Goal: Task Accomplishment & Management: Complete application form

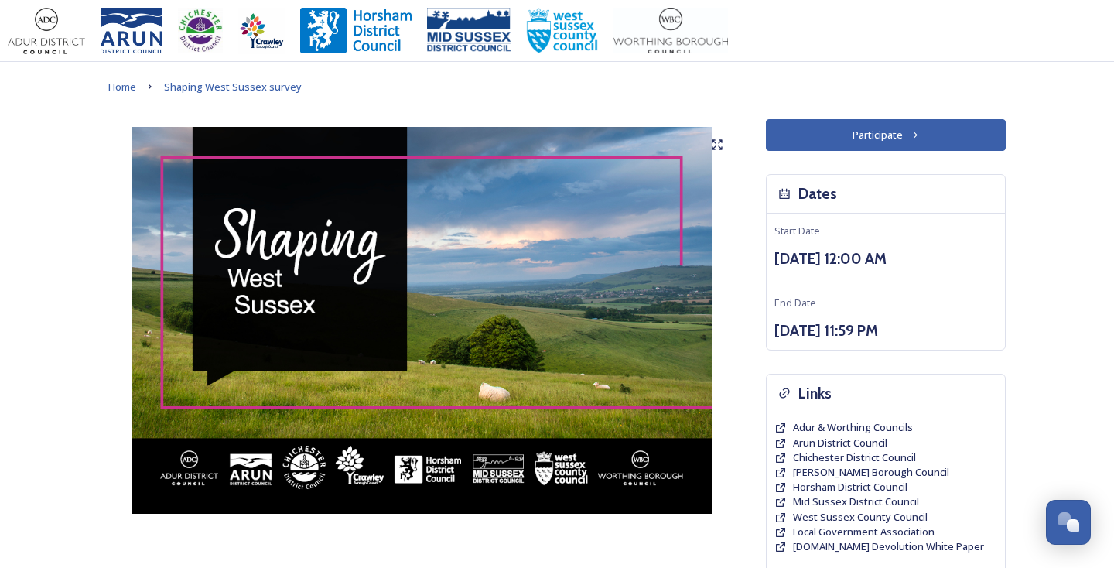
click at [865, 136] on button "Participate" at bounding box center [886, 135] width 240 height 32
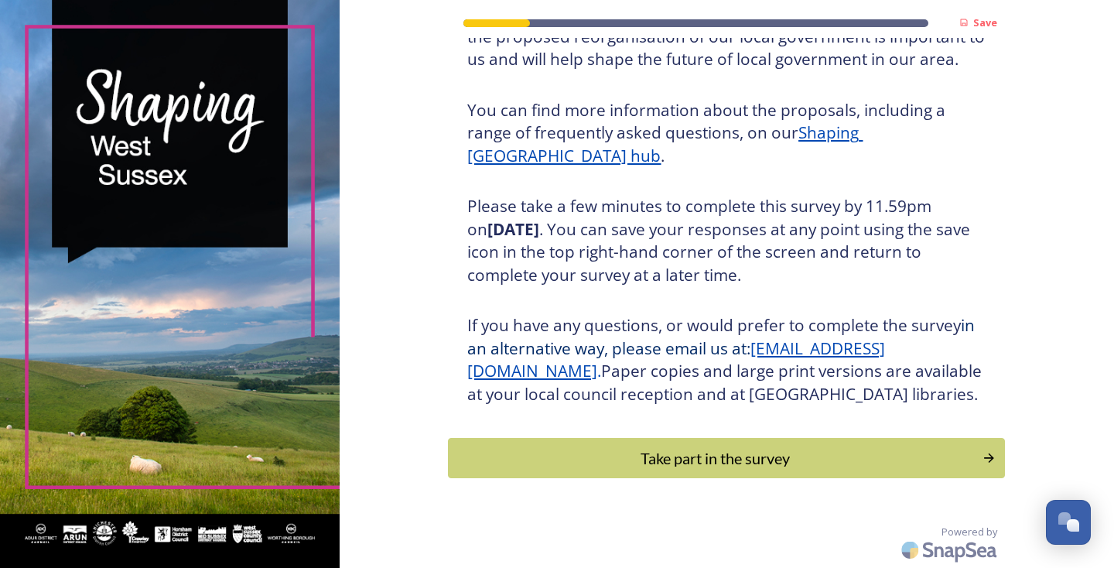
scroll to position [166, 0]
click at [731, 459] on div "Take part in the survey" at bounding box center [715, 457] width 523 height 23
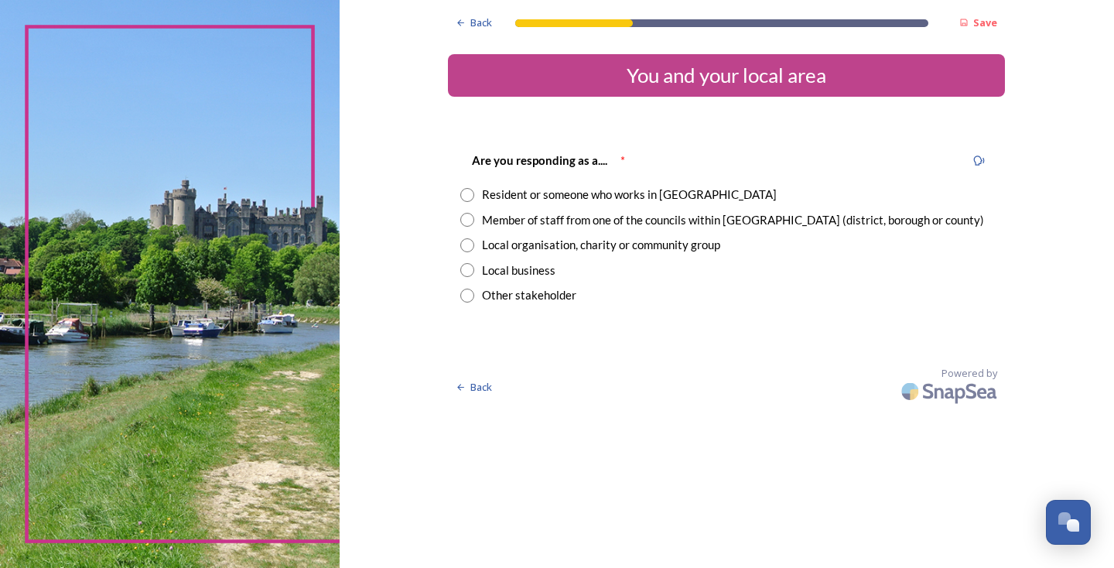
click at [474, 193] on input "radio" at bounding box center [467, 195] width 14 height 14
radio input "true"
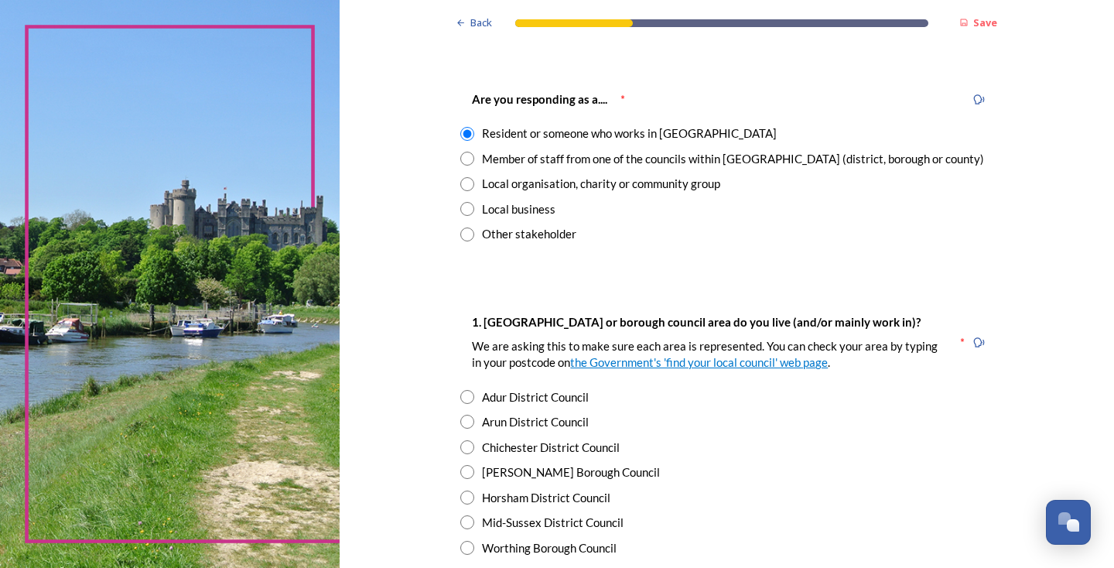
scroll to position [90, 0]
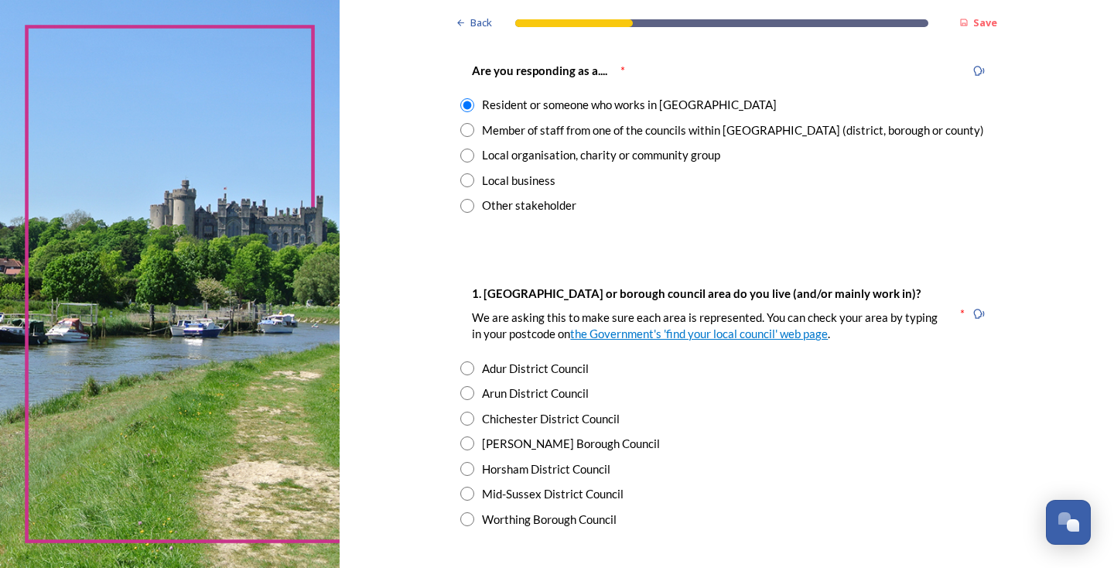
click at [474, 365] on input "radio" at bounding box center [467, 368] width 14 height 14
radio input "true"
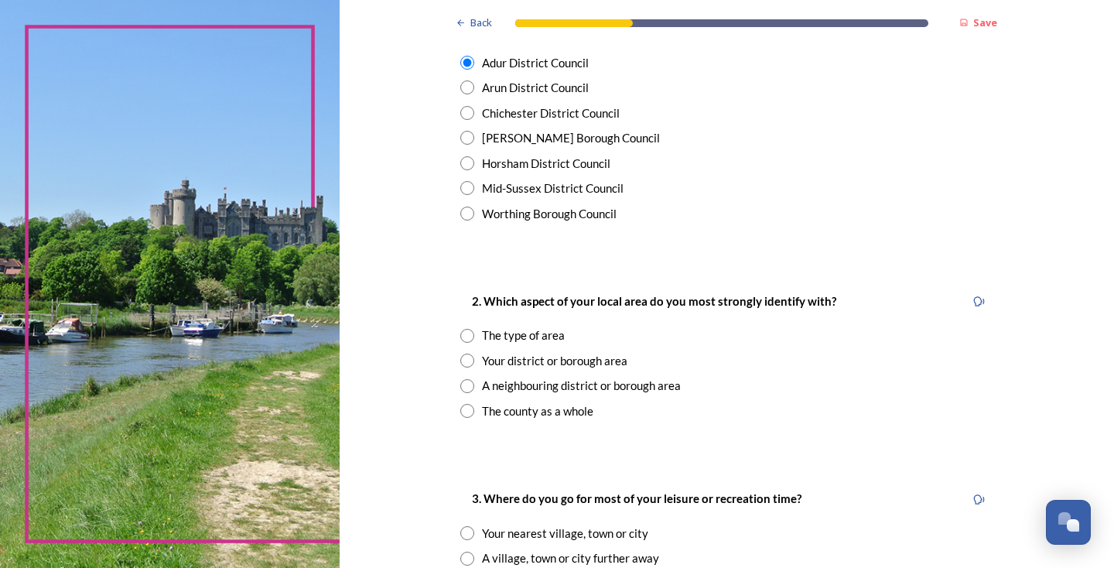
scroll to position [410, 0]
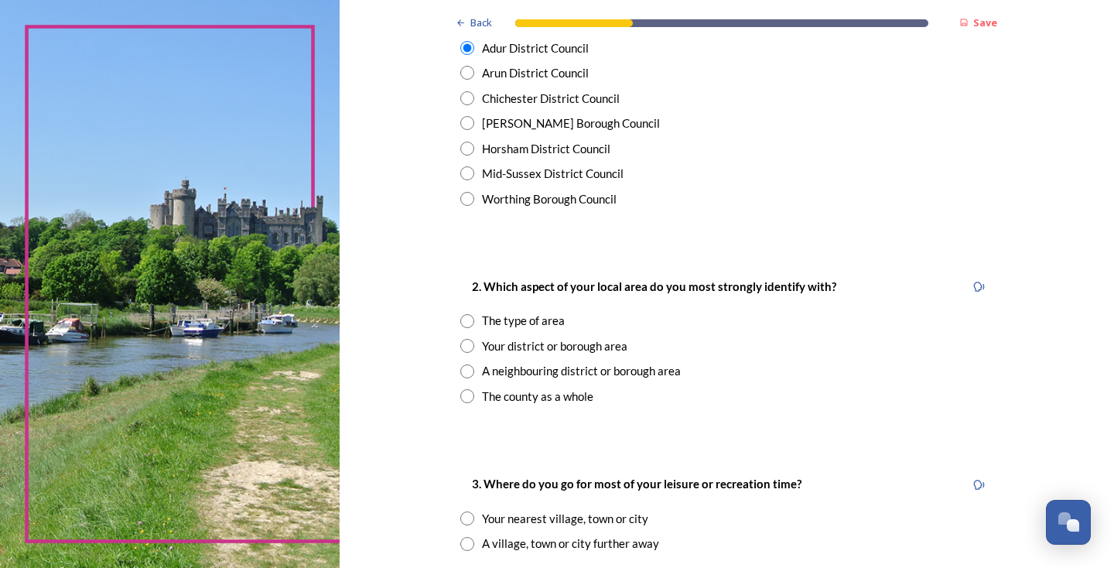
click at [474, 340] on input "radio" at bounding box center [467, 346] width 14 height 14
radio input "true"
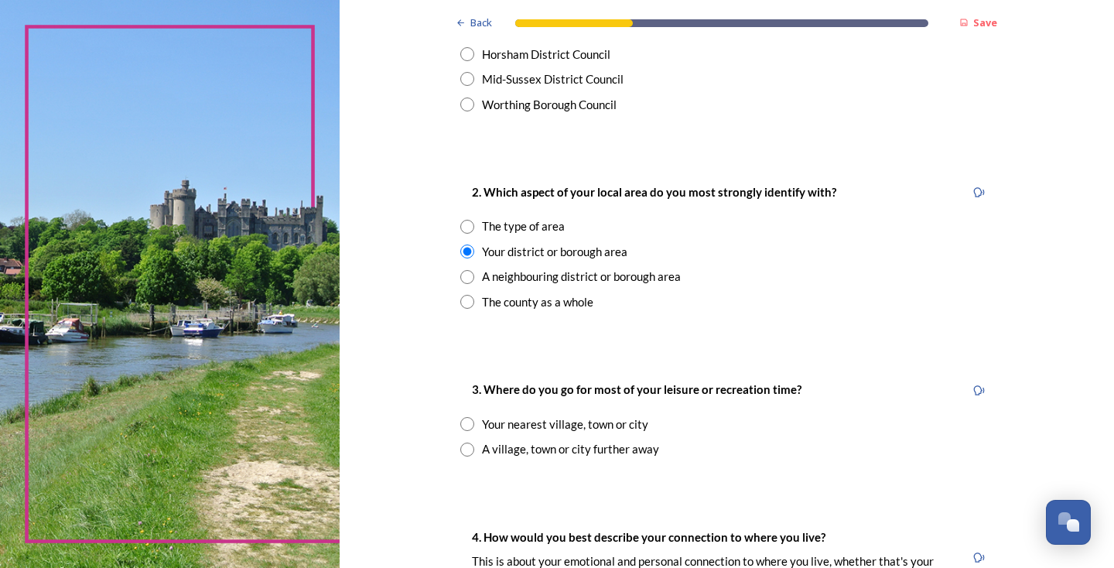
scroll to position [506, 0]
click at [474, 415] on input "radio" at bounding box center [467, 422] width 14 height 14
radio input "true"
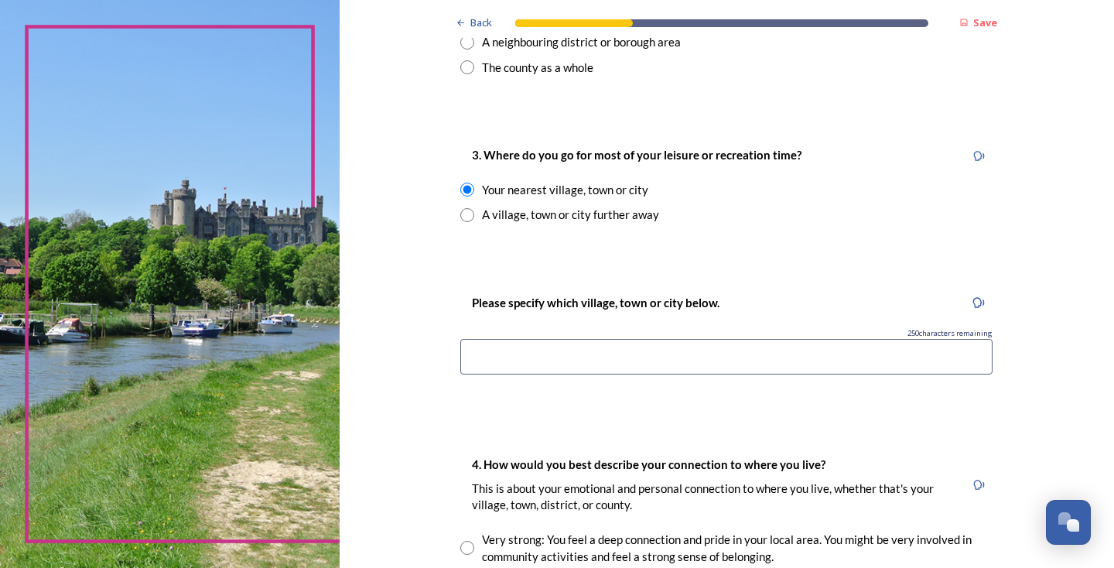
scroll to position [743, 0]
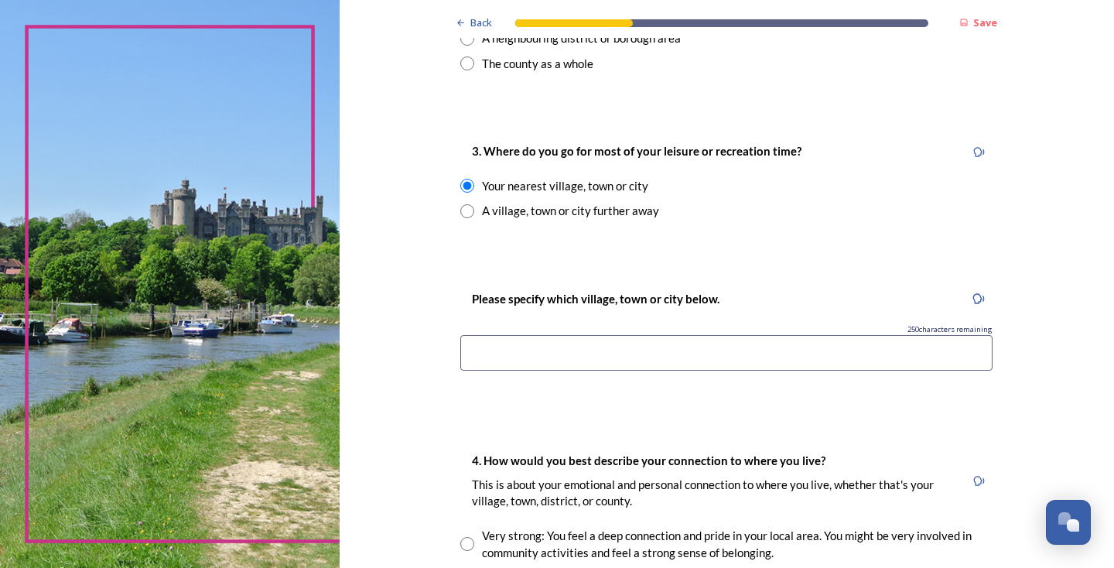
click at [520, 347] on input at bounding box center [726, 353] width 532 height 36
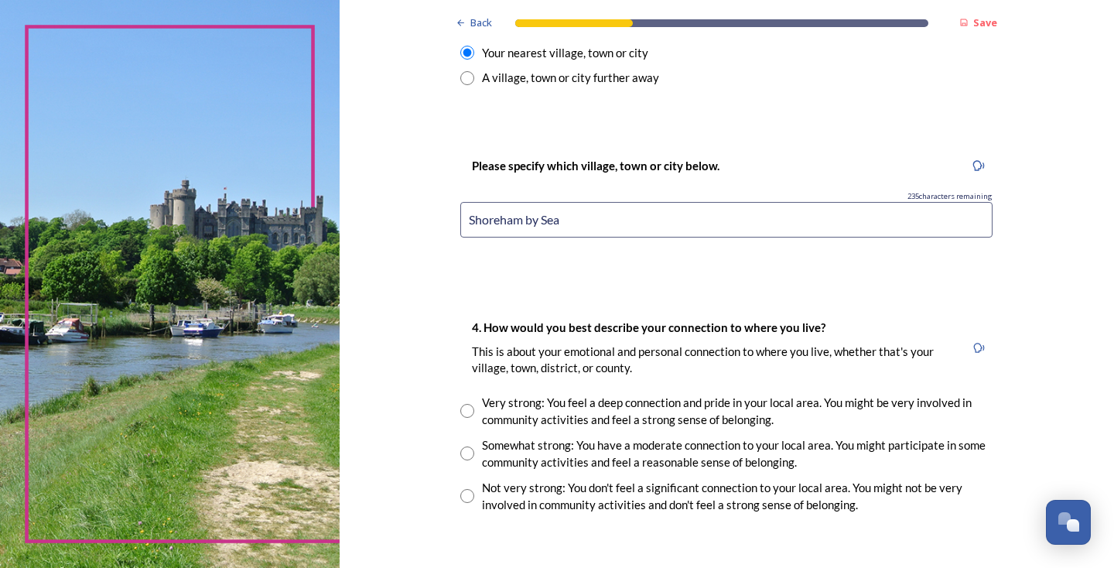
scroll to position [877, 0]
type input "Shoreham by Sea"
click at [474, 445] on input "radio" at bounding box center [467, 452] width 14 height 14
radio input "true"
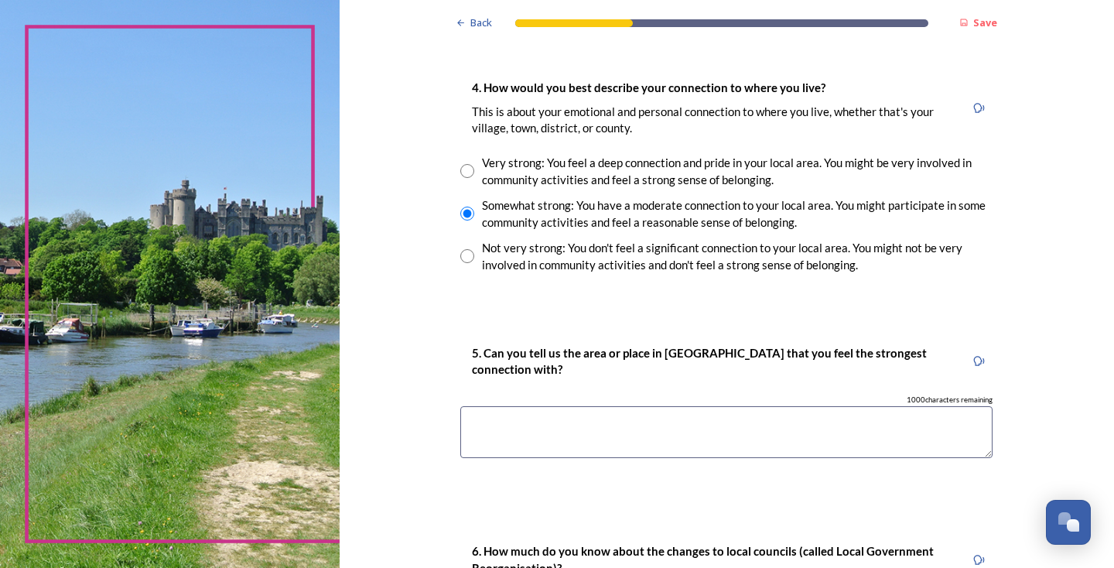
scroll to position [1119, 0]
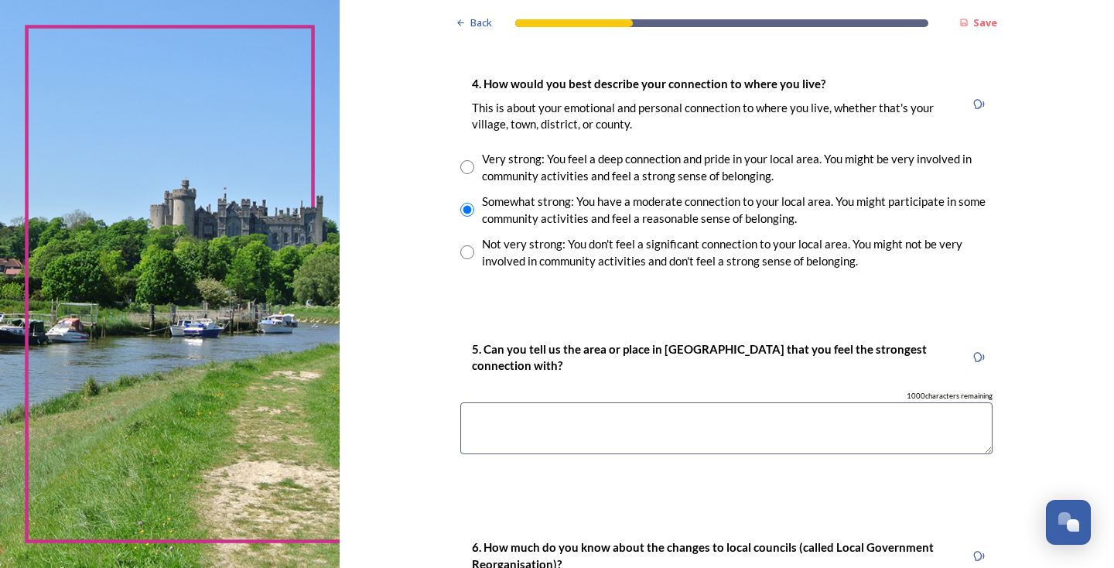
click at [585, 421] on textarea at bounding box center [726, 428] width 532 height 52
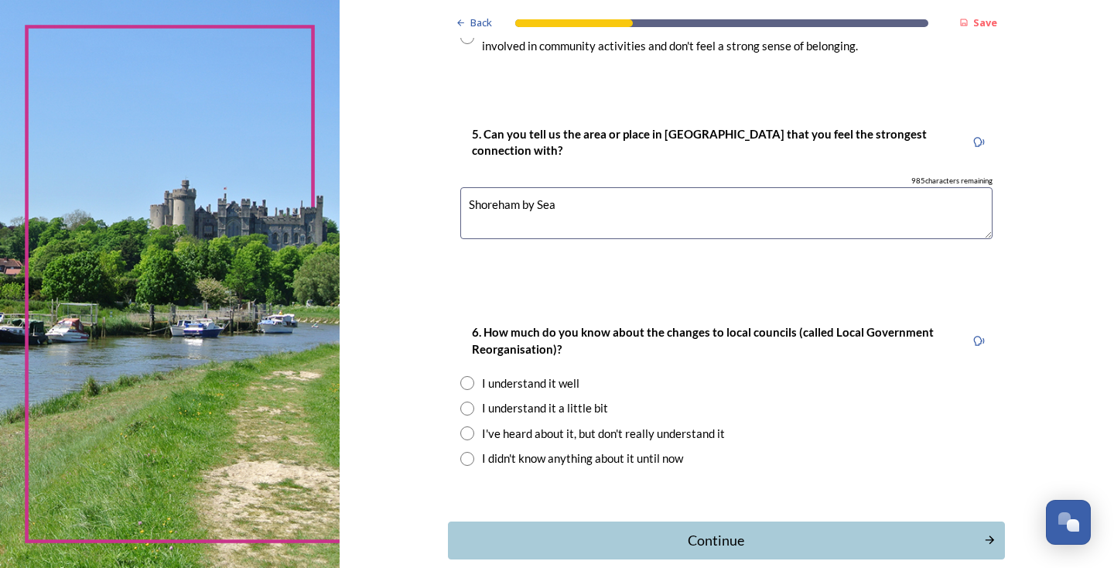
scroll to position [1364, 0]
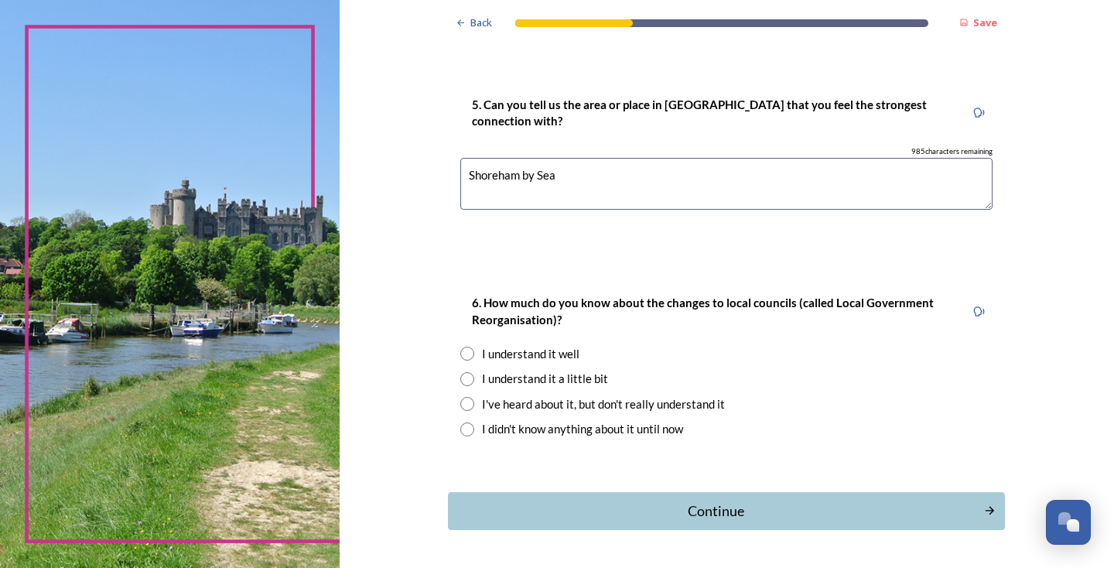
type textarea "Shoreham by Sea"
click at [474, 372] on input "radio" at bounding box center [467, 379] width 14 height 14
radio input "true"
click at [744, 500] on div "Continue" at bounding box center [716, 510] width 524 height 21
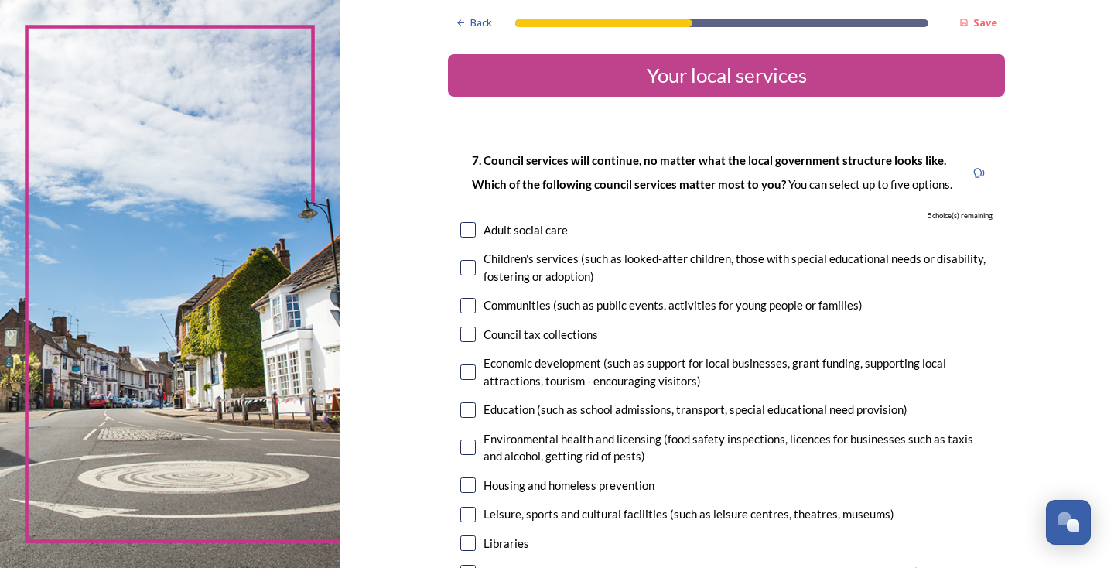
click at [476, 410] on input "checkbox" at bounding box center [467, 409] width 15 height 15
checkbox input "true"
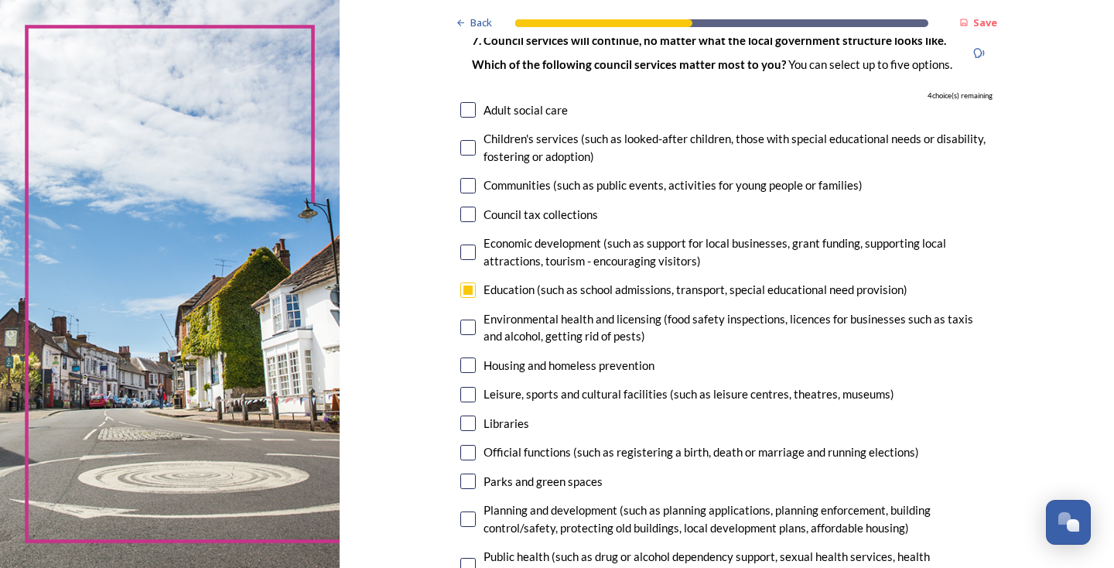
scroll to position [124, 0]
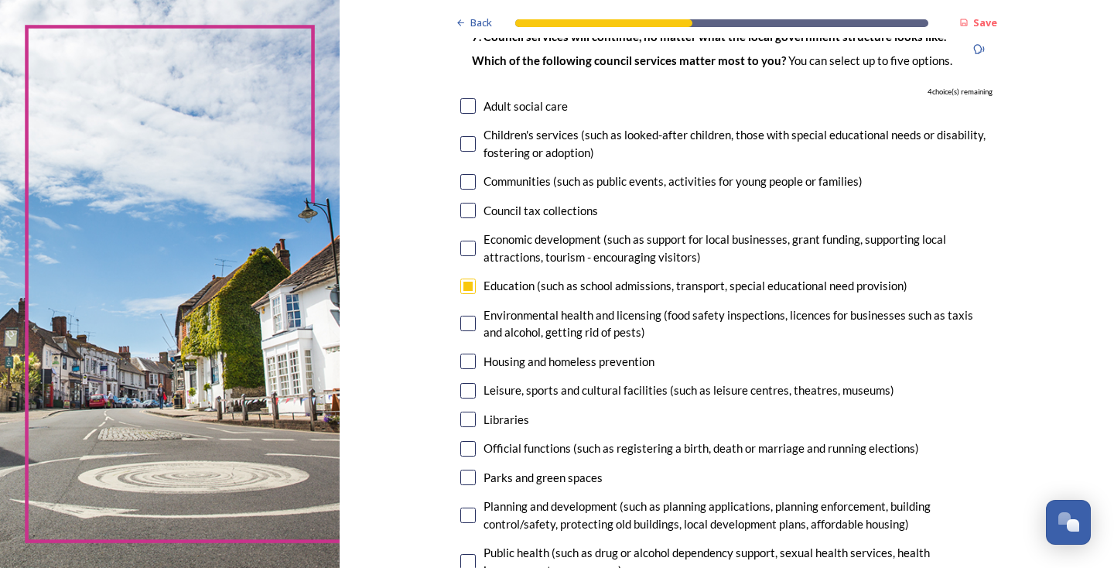
click at [476, 412] on input "checkbox" at bounding box center [467, 419] width 15 height 15
checkbox input "true"
click at [476, 383] on input "checkbox" at bounding box center [467, 390] width 15 height 15
checkbox input "true"
click at [476, 470] on input "checkbox" at bounding box center [467, 477] width 15 height 15
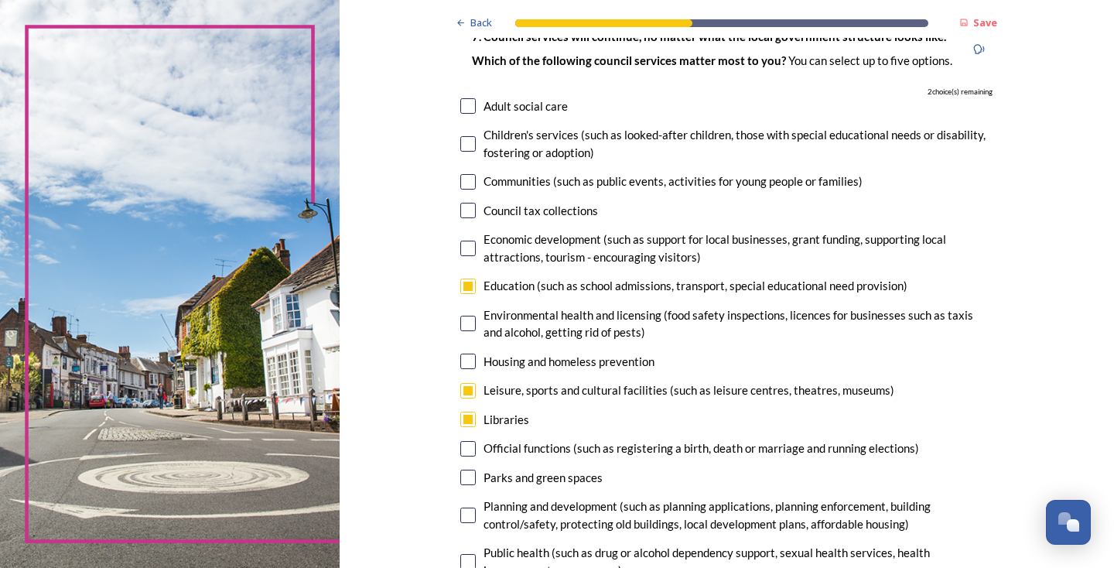
checkbox input "true"
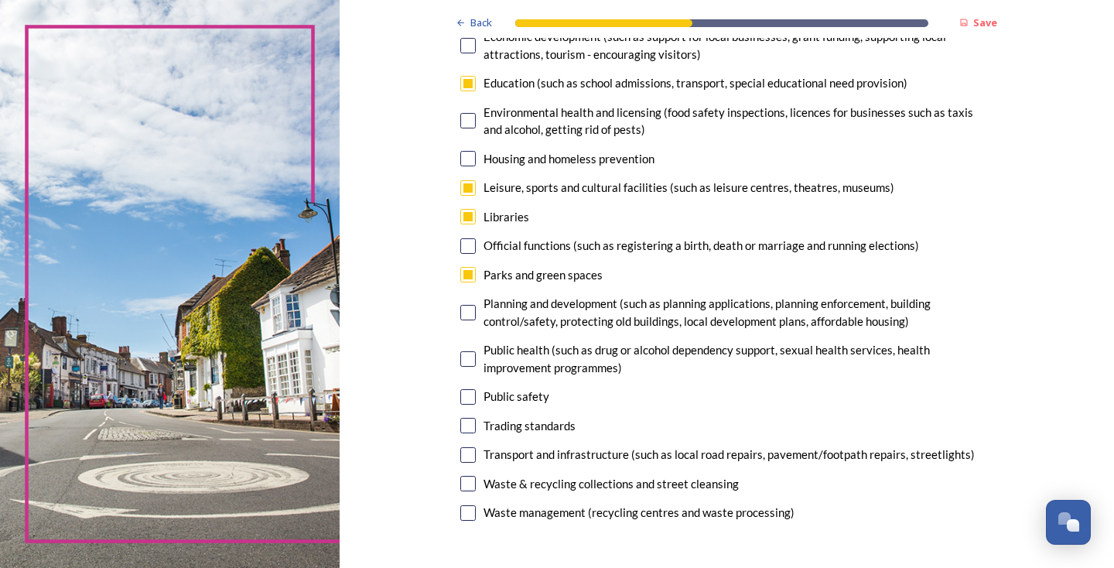
scroll to position [330, 0]
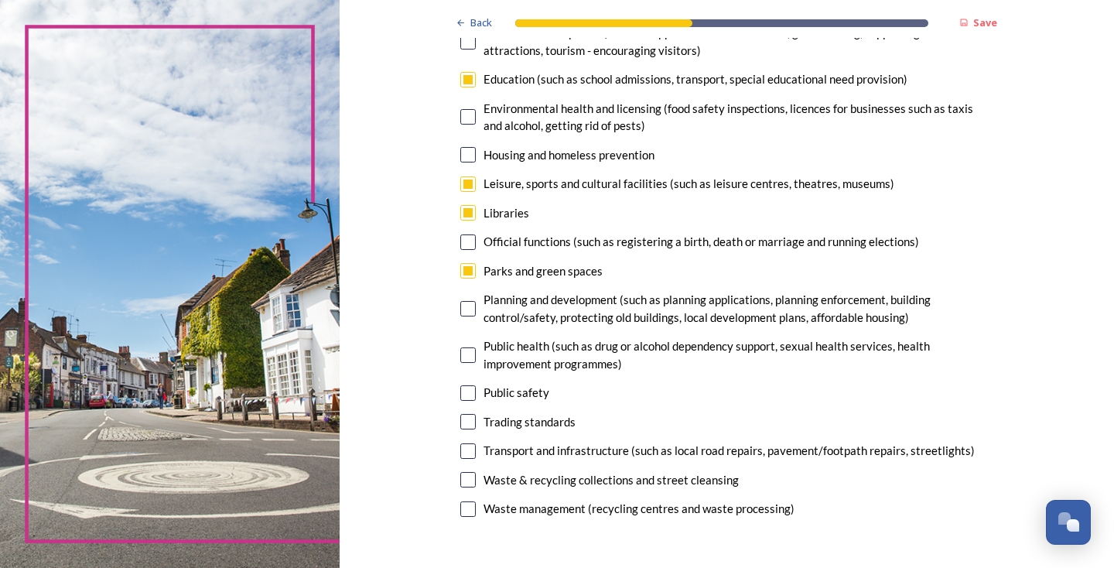
click at [476, 443] on input "checkbox" at bounding box center [467, 450] width 15 height 15
checkbox input "true"
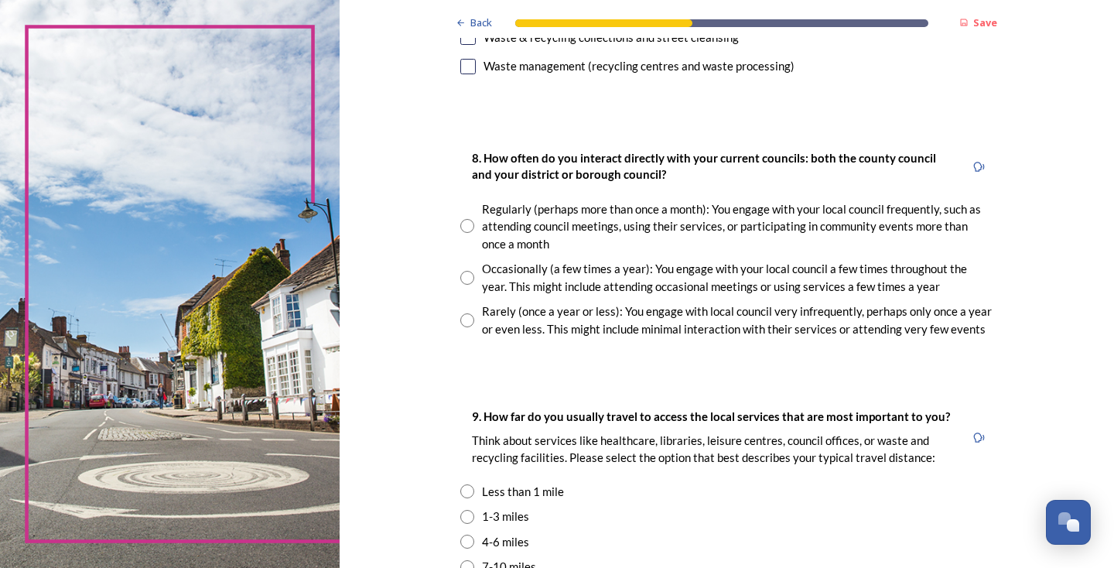
scroll to position [787, 0]
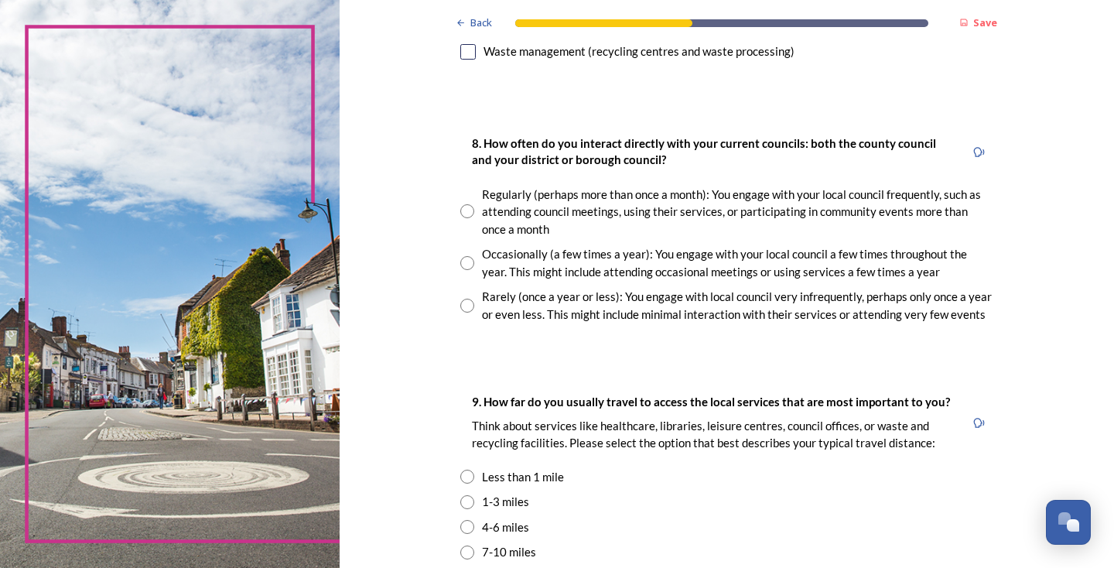
click at [474, 256] on input "radio" at bounding box center [467, 263] width 14 height 14
radio input "true"
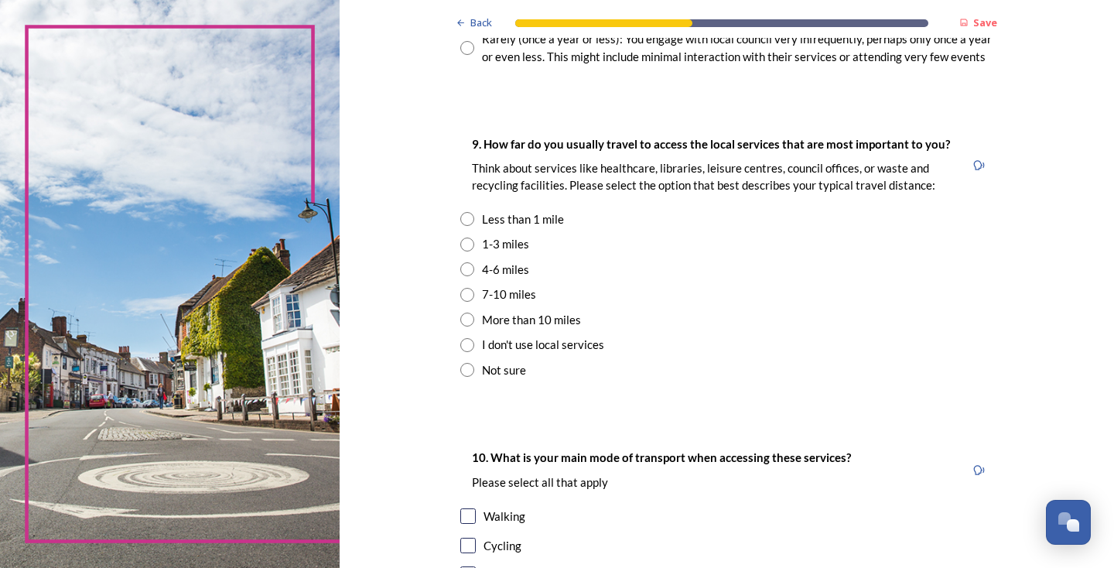
scroll to position [1046, 0]
click at [474, 237] on input "radio" at bounding box center [467, 244] width 14 height 14
radio input "true"
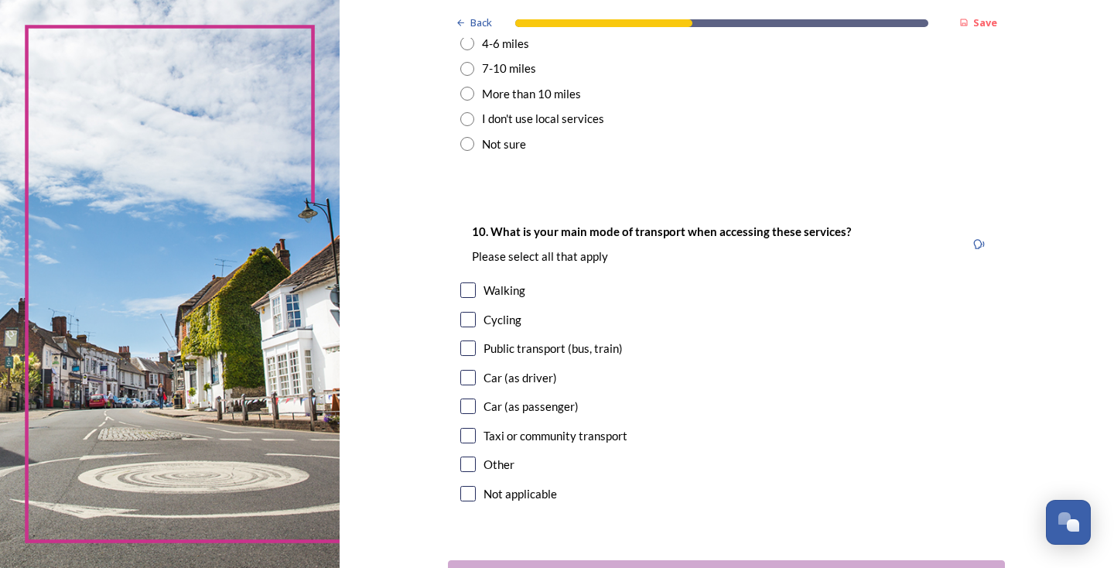
scroll to position [1272, 0]
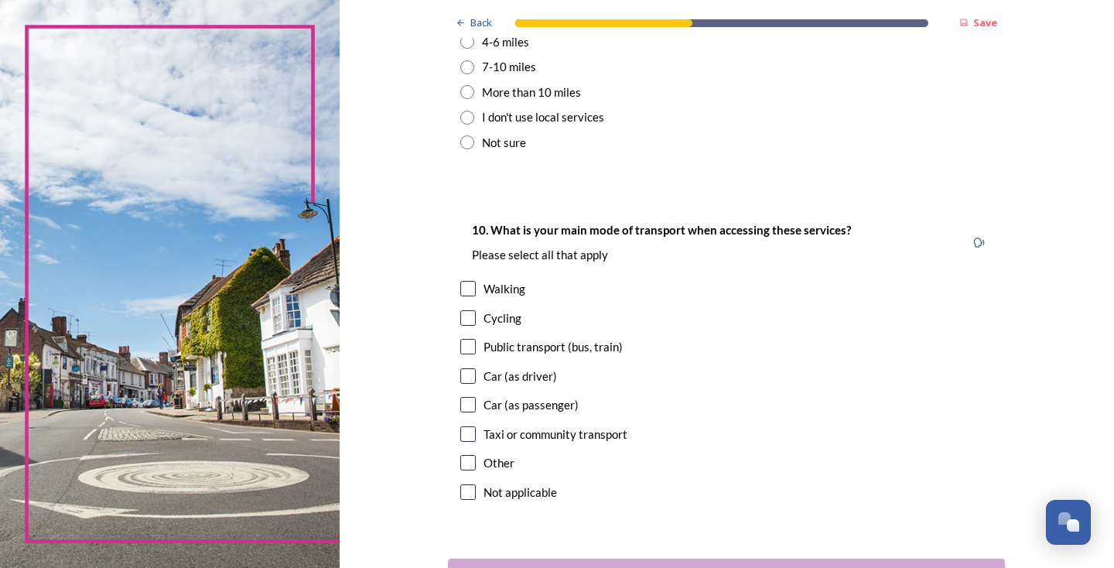
click at [476, 368] on input "checkbox" at bounding box center [467, 375] width 15 height 15
checkbox input "true"
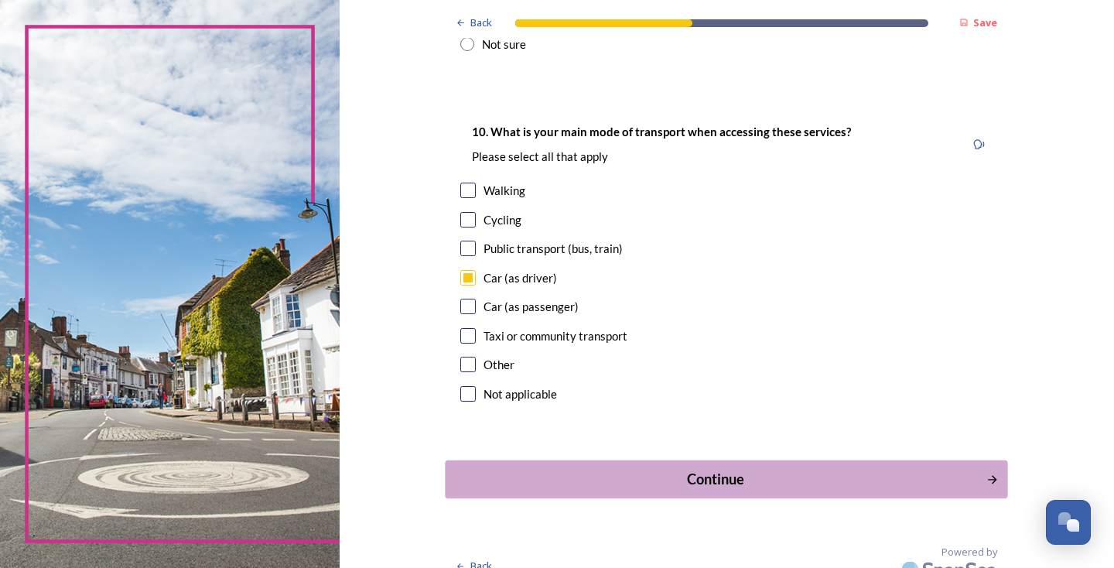
scroll to position [1370, 0]
click at [746, 470] on div "Continue" at bounding box center [716, 480] width 524 height 21
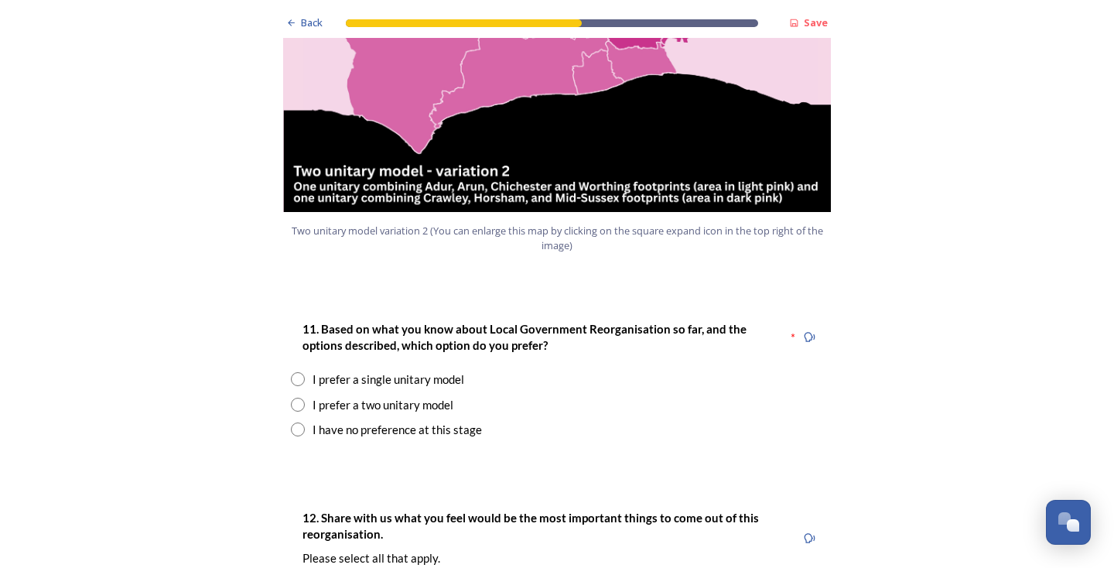
scroll to position [1846, 0]
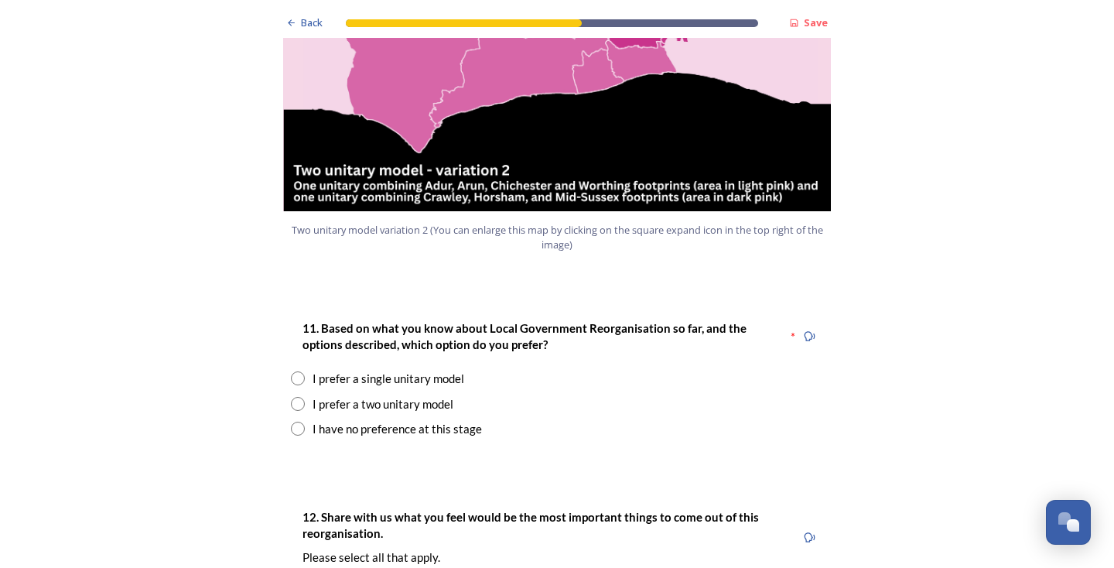
click at [300, 397] on input "radio" at bounding box center [298, 404] width 14 height 14
radio input "true"
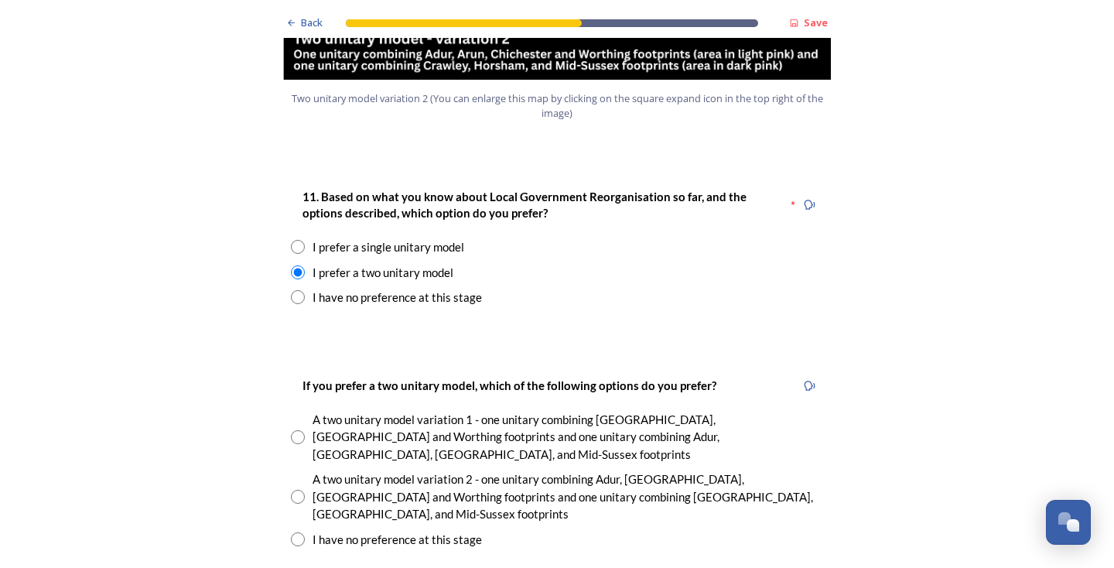
scroll to position [1983, 0]
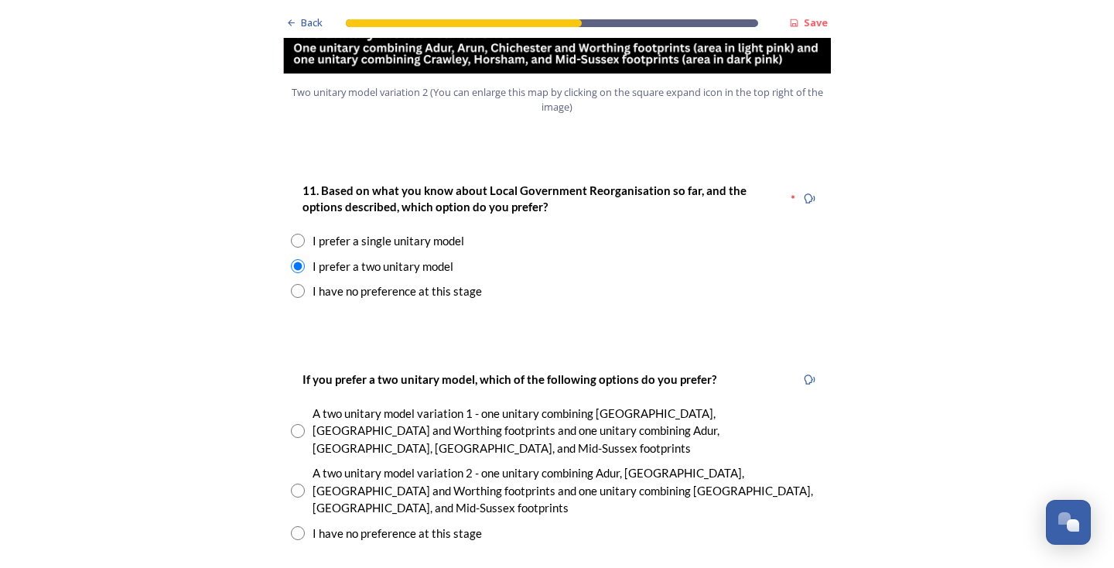
click at [299, 526] on input "radio" at bounding box center [298, 533] width 14 height 14
radio input "true"
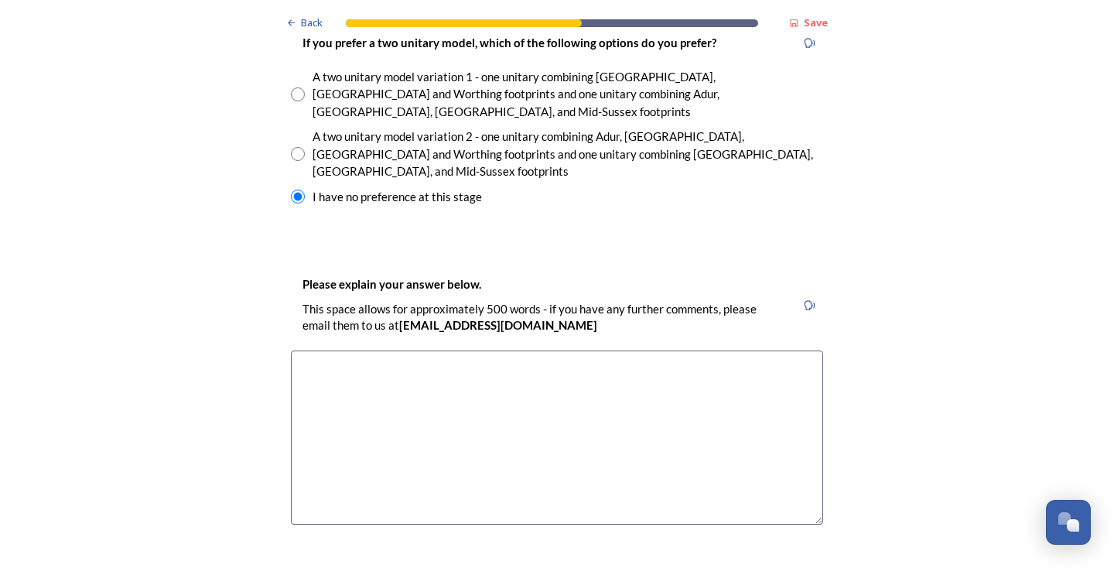
scroll to position [2321, 0]
click at [361, 349] on textarea at bounding box center [557, 436] width 532 height 174
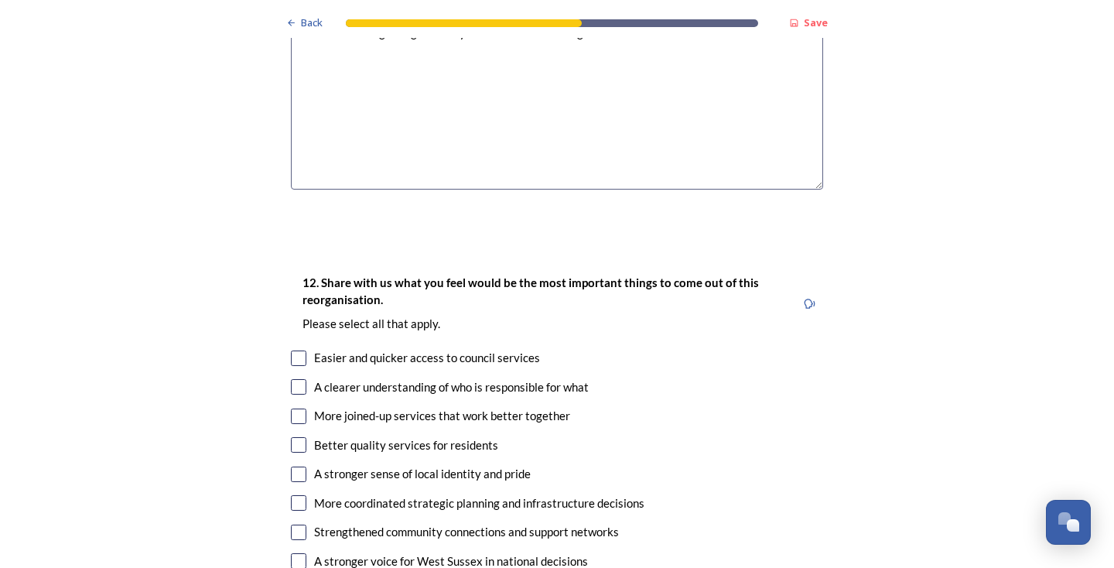
scroll to position [2713, 0]
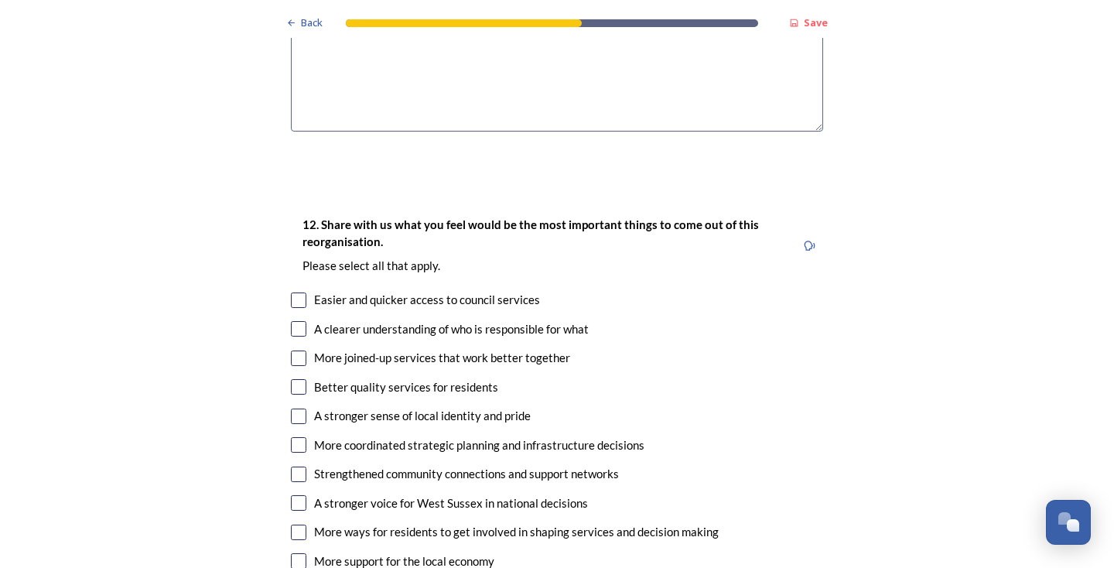
type textarea "I feel that having a single unitary model would be too big to be able to make t…"
click at [299, 350] on input "checkbox" at bounding box center [298, 357] width 15 height 15
checkbox input "true"
click at [299, 379] on input "checkbox" at bounding box center [298, 386] width 15 height 15
checkbox input "true"
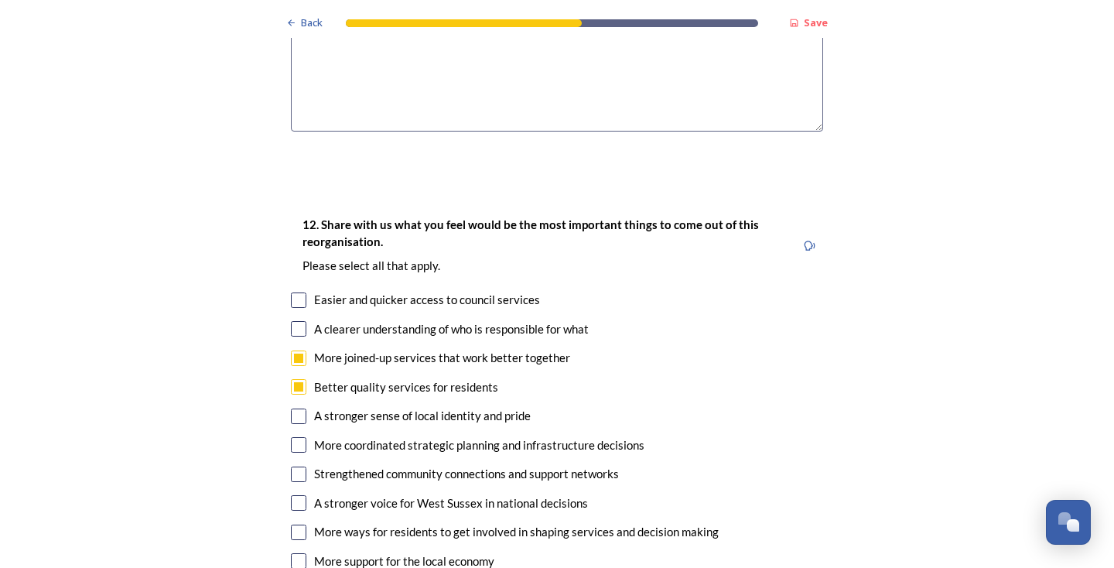
click at [300, 437] on input "checkbox" at bounding box center [298, 444] width 15 height 15
checkbox input "true"
click at [301, 466] on input "checkbox" at bounding box center [298, 473] width 15 height 15
checkbox input "true"
click at [295, 292] on input "checkbox" at bounding box center [298, 299] width 15 height 15
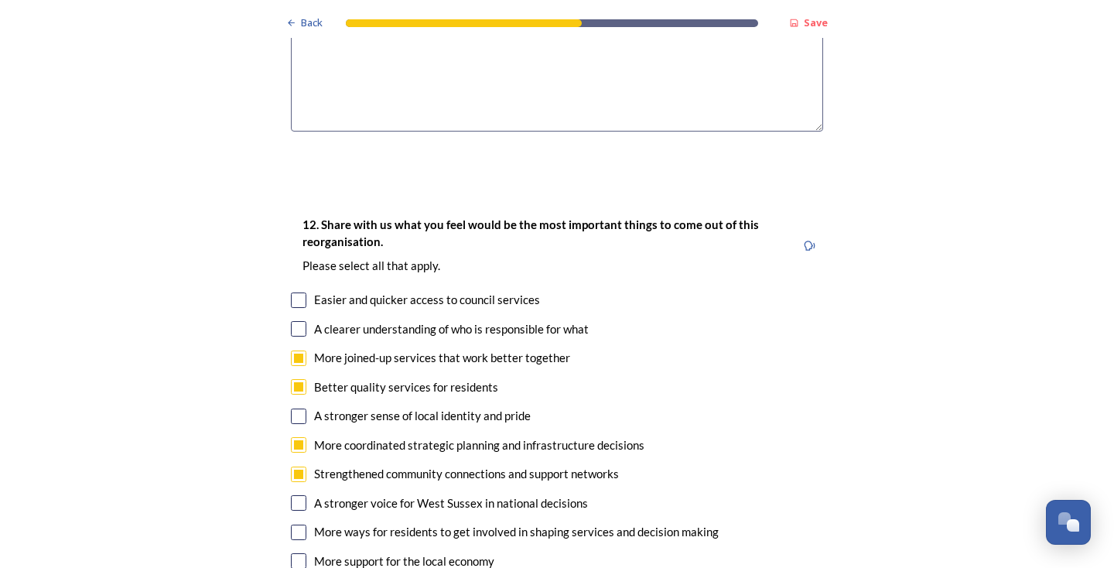
checkbox input "true"
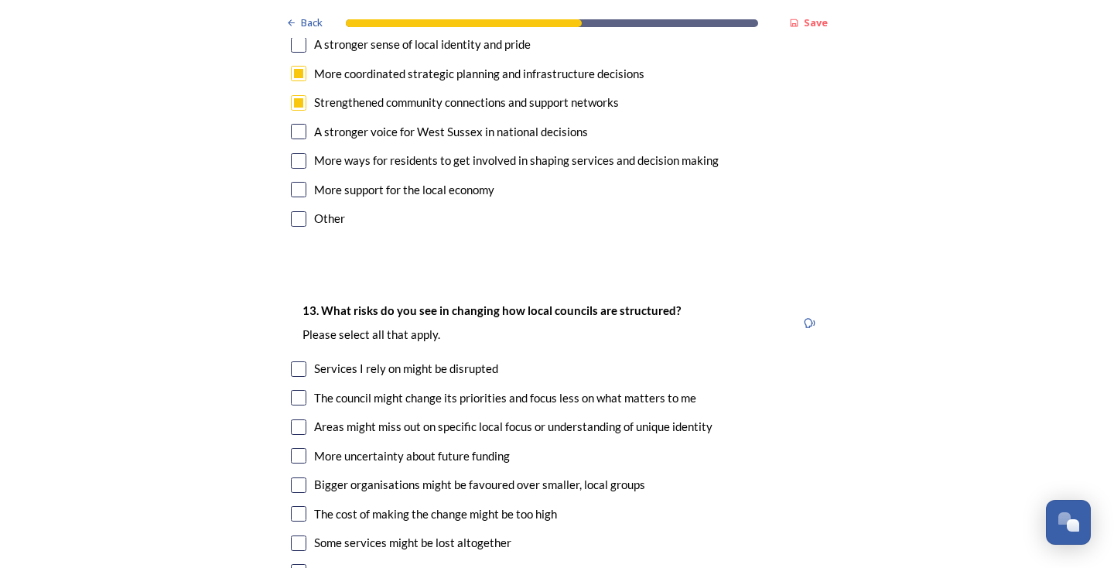
scroll to position [3086, 0]
click at [299, 418] on input "checkbox" at bounding box center [298, 425] width 15 height 15
checkbox input "true"
click at [298, 476] on input "checkbox" at bounding box center [298, 483] width 15 height 15
checkbox input "true"
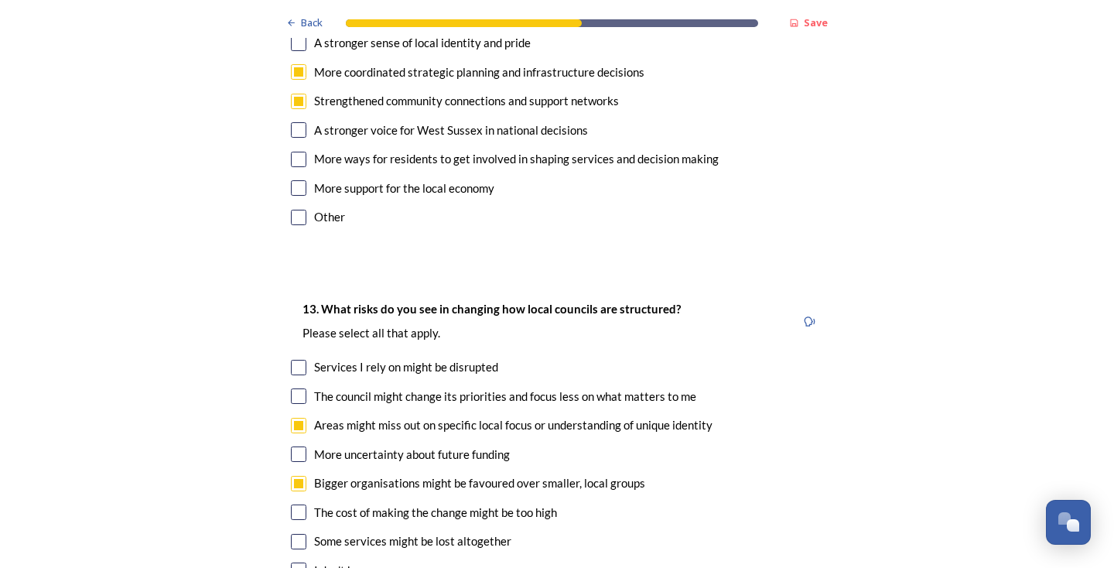
click at [301, 534] on input "checkbox" at bounding box center [298, 541] width 15 height 15
checkbox input "true"
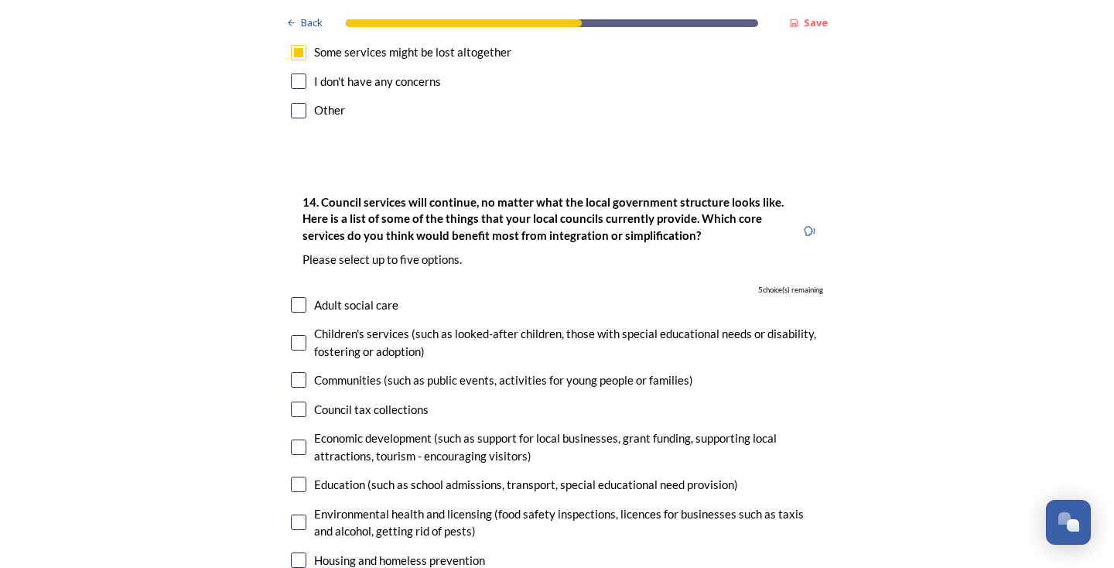
scroll to position [3575, 0]
click at [299, 476] on input "checkbox" at bounding box center [298, 483] width 15 height 15
checkbox input "true"
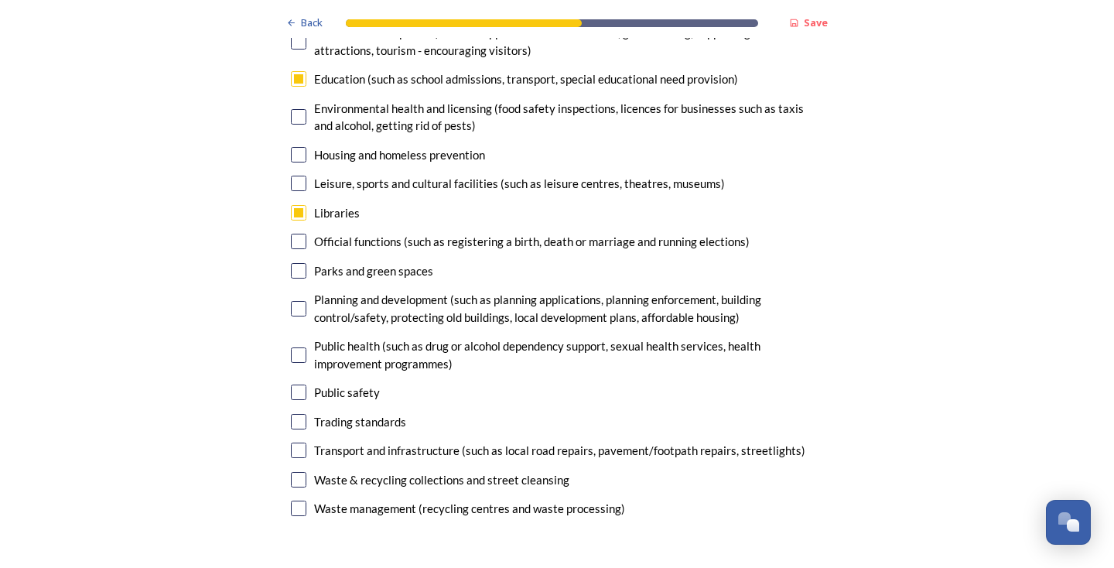
scroll to position [3984, 0]
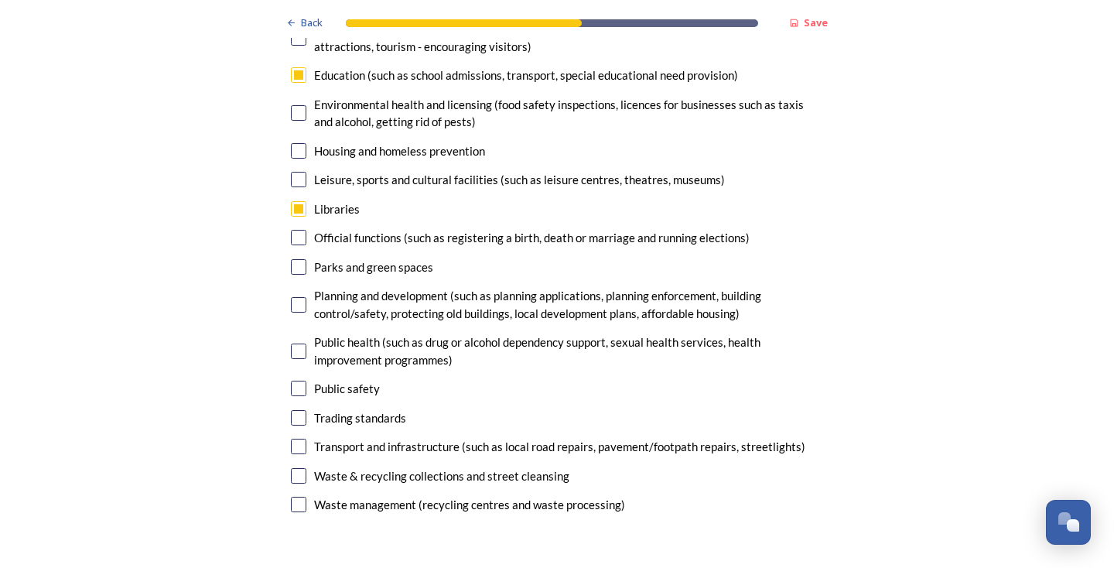
click at [299, 468] on input "checkbox" at bounding box center [298, 475] width 15 height 15
checkbox input "true"
click at [301, 497] on input "checkbox" at bounding box center [298, 504] width 15 height 15
checkbox input "true"
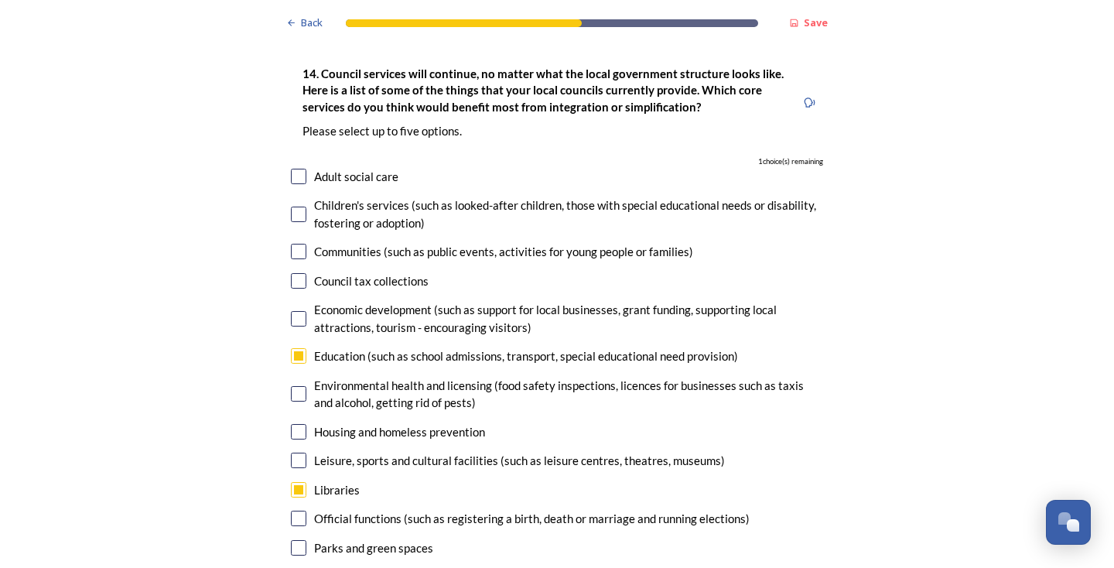
scroll to position [3698, 0]
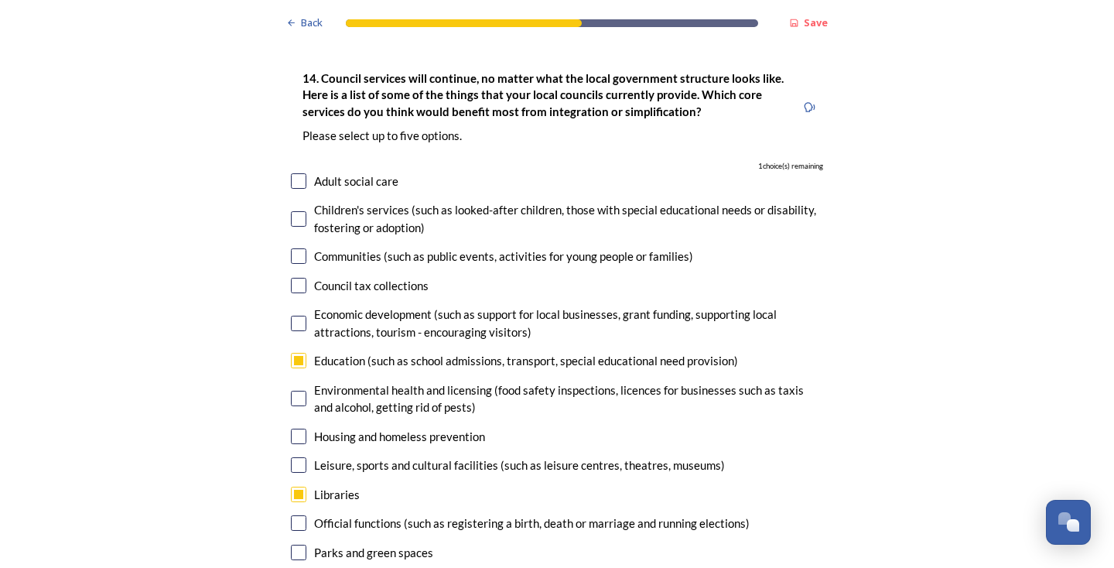
click at [299, 248] on input "checkbox" at bounding box center [298, 255] width 15 height 15
checkbox input "true"
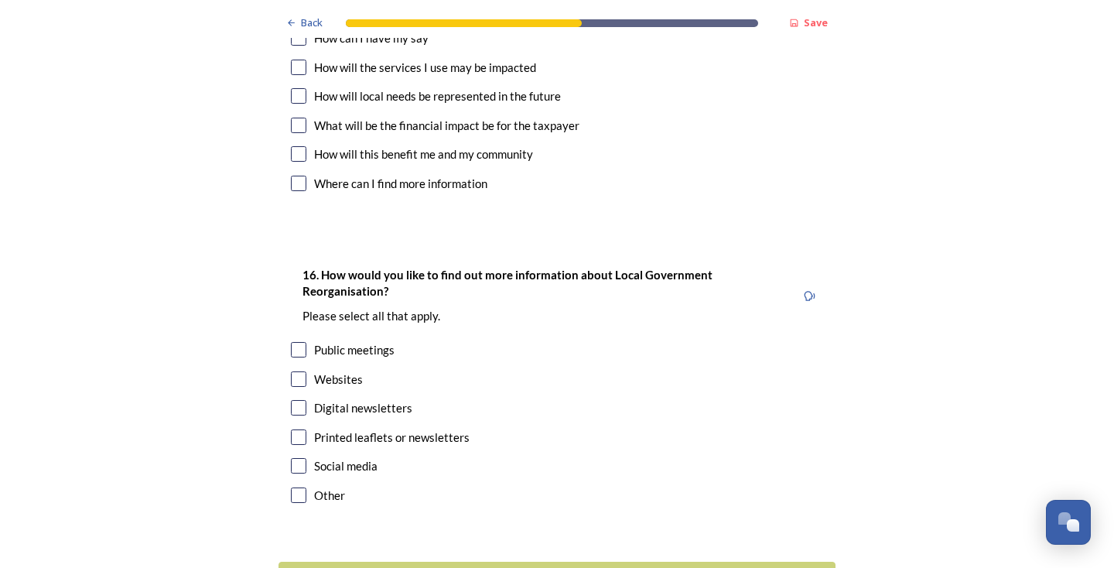
scroll to position [4715, 0]
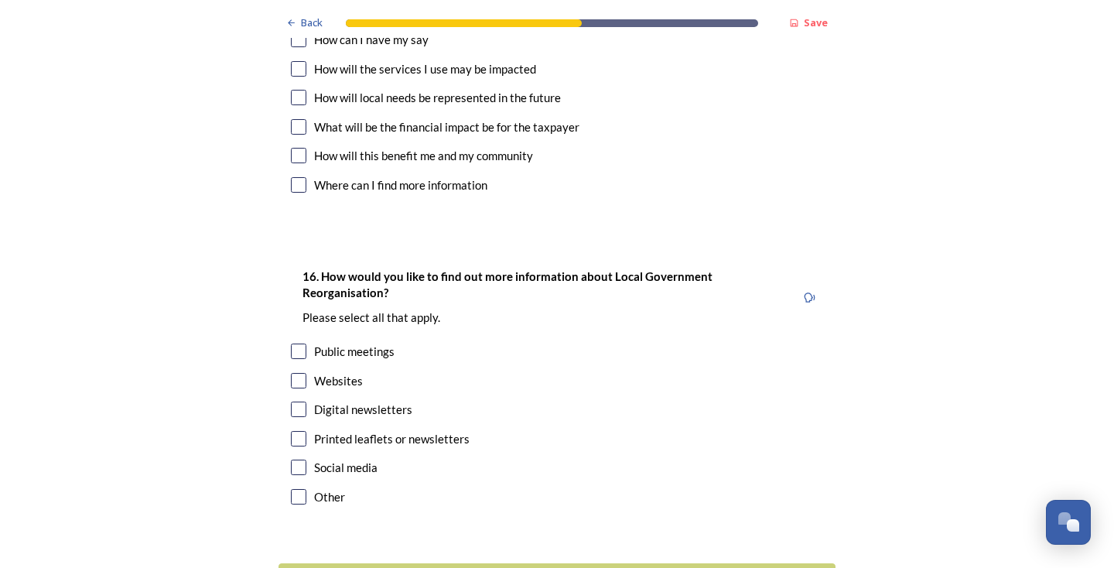
click at [296, 373] on input "checkbox" at bounding box center [298, 380] width 15 height 15
checkbox input "true"
click at [302, 459] on input "checkbox" at bounding box center [298, 466] width 15 height 15
checkbox input "true"
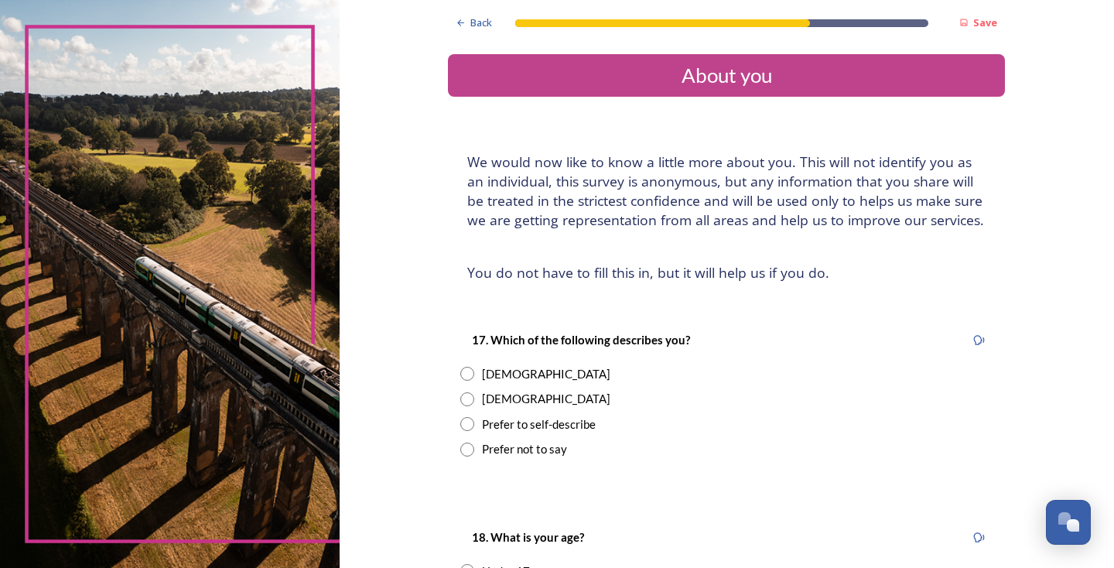
click at [474, 368] on input "radio" at bounding box center [467, 374] width 14 height 14
radio input "true"
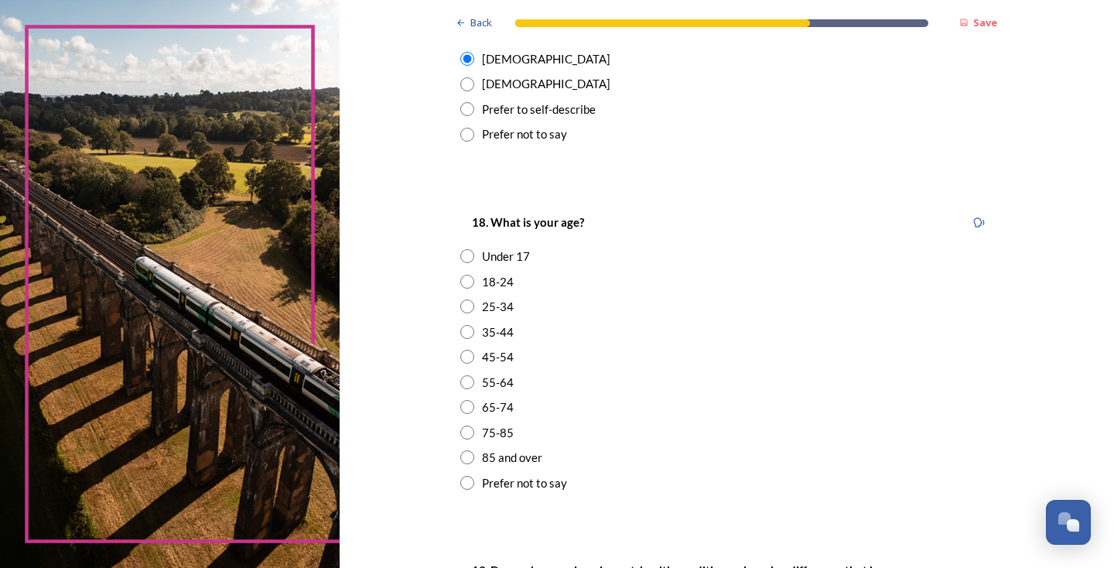
scroll to position [375, 0]
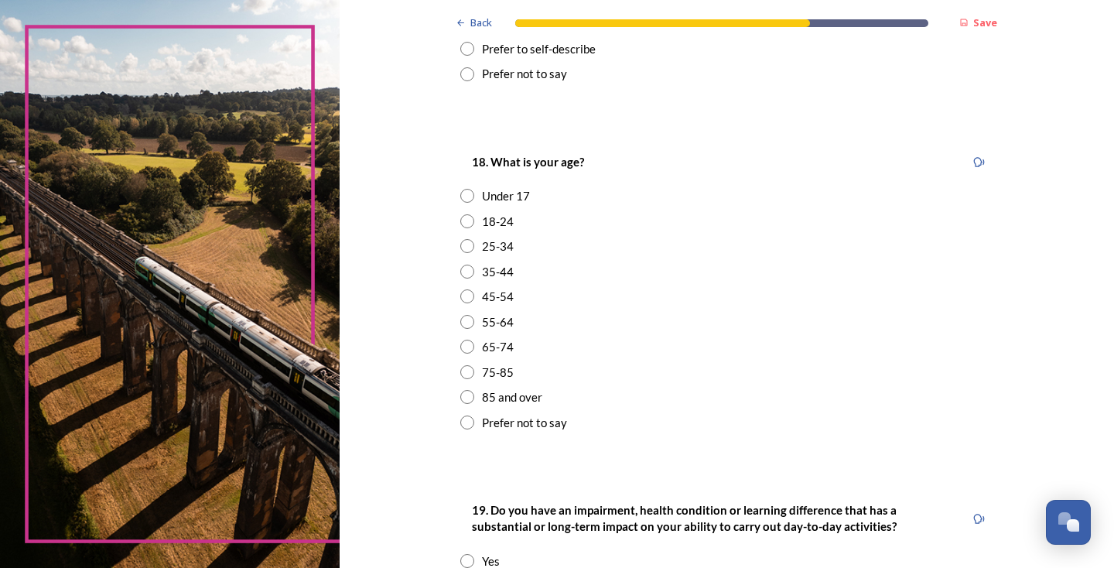
click at [474, 289] on input "radio" at bounding box center [467, 296] width 14 height 14
radio input "true"
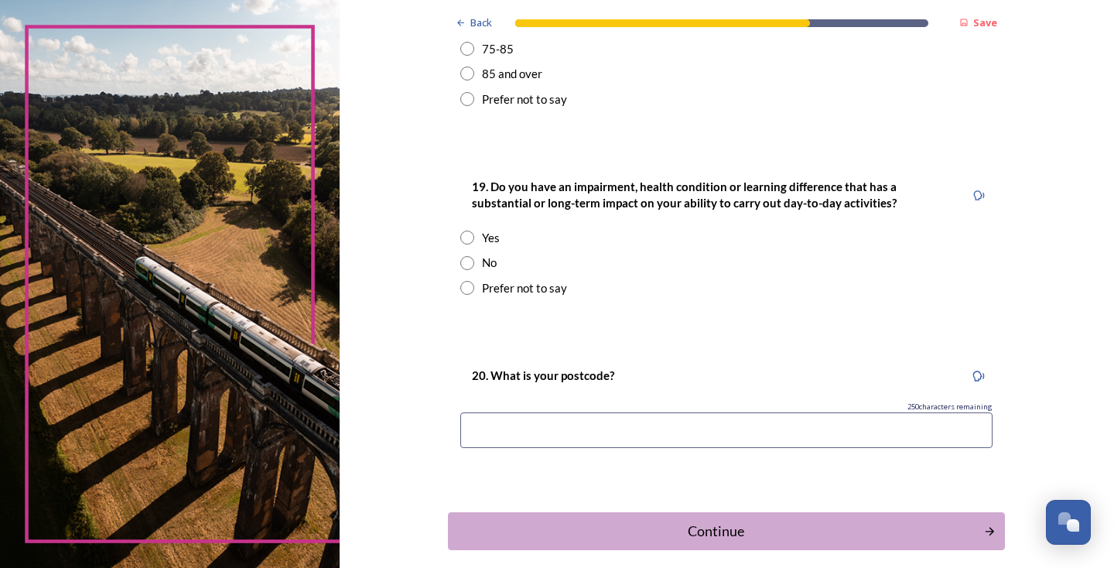
scroll to position [699, 0]
click at [474, 255] on input "radio" at bounding box center [467, 262] width 14 height 14
radio input "true"
click at [575, 422] on input at bounding box center [726, 430] width 532 height 36
type input "BN43 5SF"
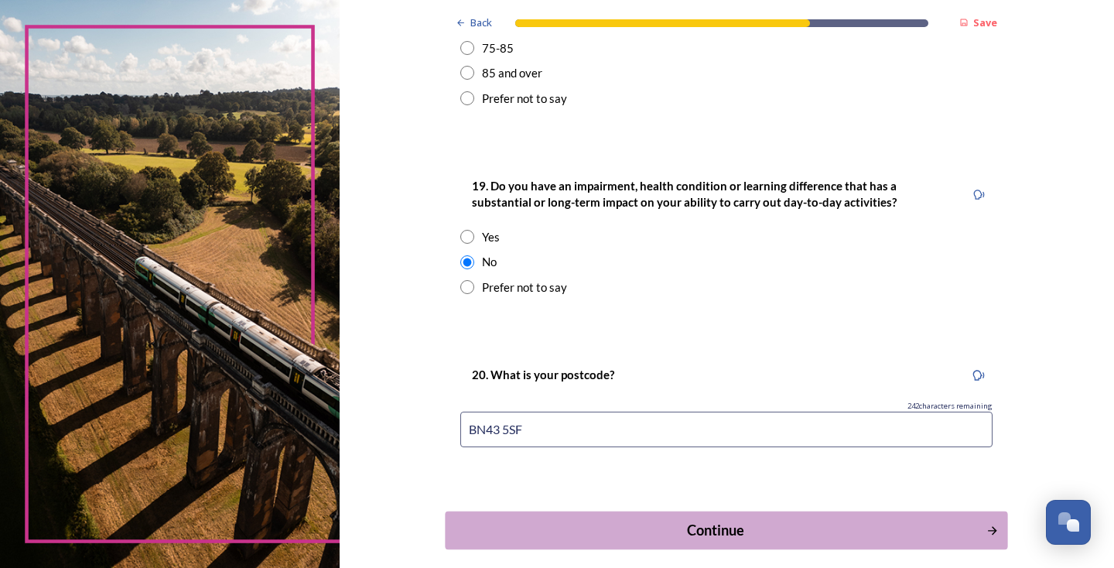
click at [718, 520] on div "Continue" at bounding box center [716, 530] width 524 height 21
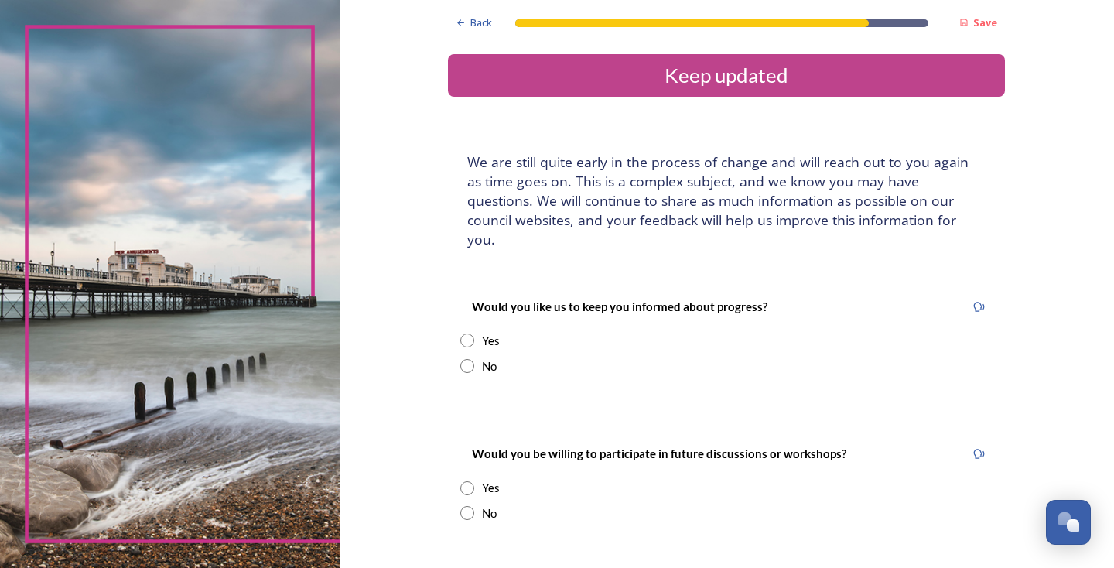
click at [474, 359] on input "radio" at bounding box center [467, 366] width 14 height 14
radio input "true"
click at [474, 506] on input "radio" at bounding box center [467, 513] width 14 height 14
radio input "true"
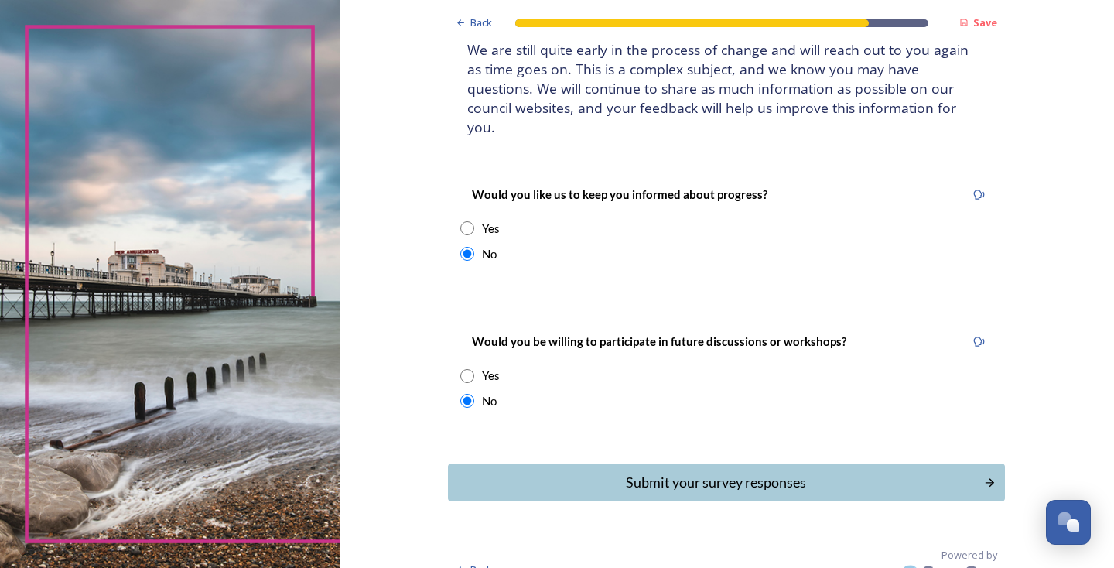
scroll to position [111, 0]
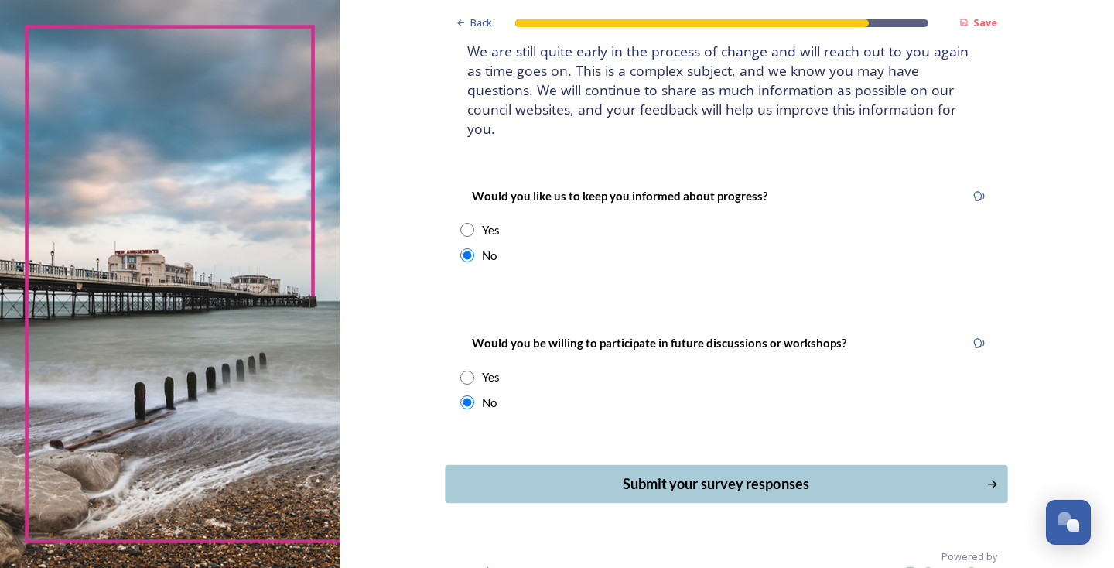
click at [729, 473] on div "Submit your survey responses" at bounding box center [716, 483] width 524 height 21
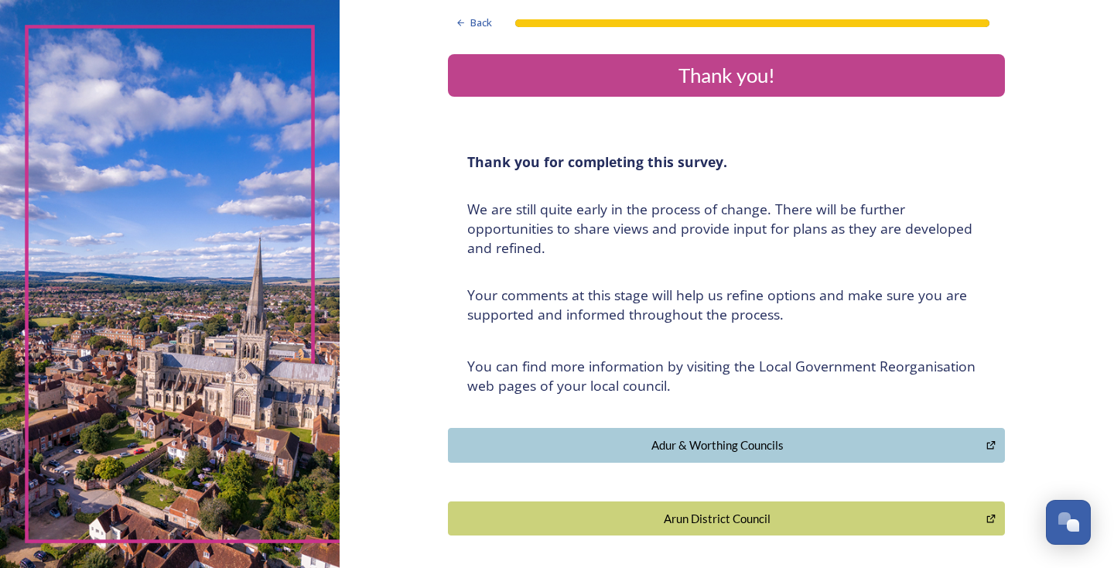
scroll to position [0, 0]
